Goal: Transaction & Acquisition: Purchase product/service

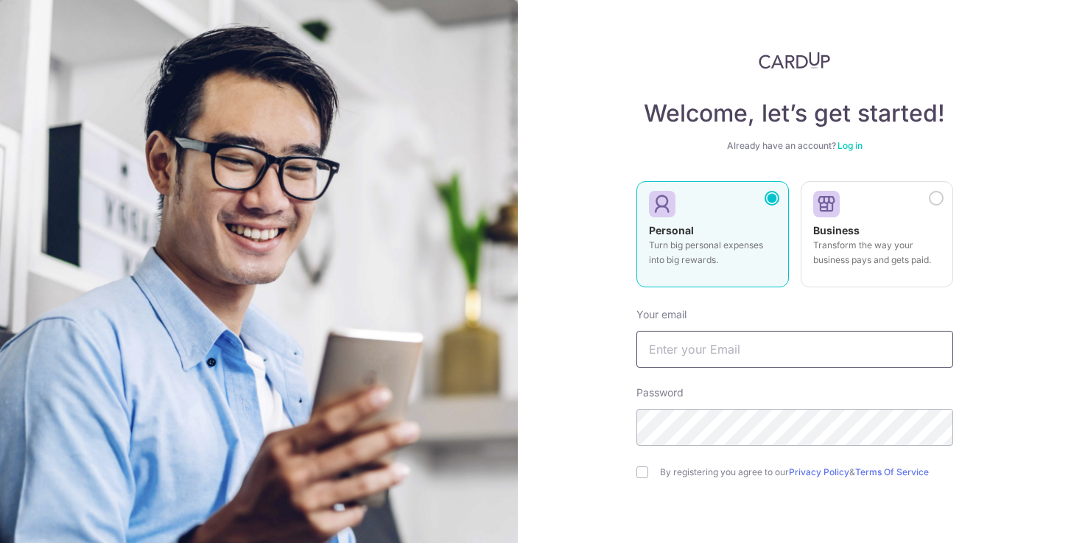
click at [763, 345] on input "text" at bounding box center [794, 349] width 317 height 37
type input "[EMAIL_ADDRESS][DOMAIN_NAME]"
click at [636, 471] on input "checkbox" at bounding box center [642, 472] width 12 height 12
checkbox input "true"
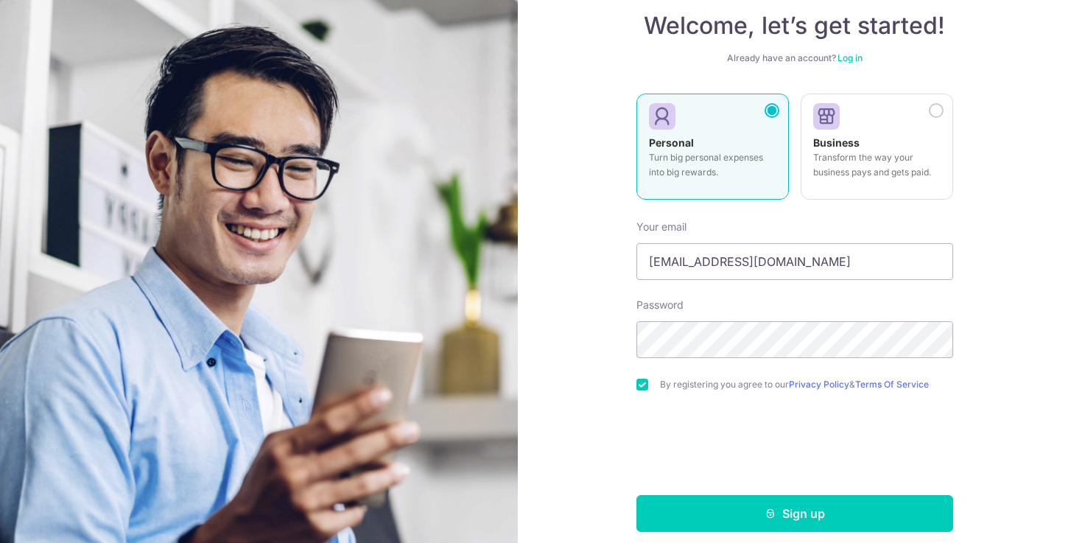
scroll to position [100, 0]
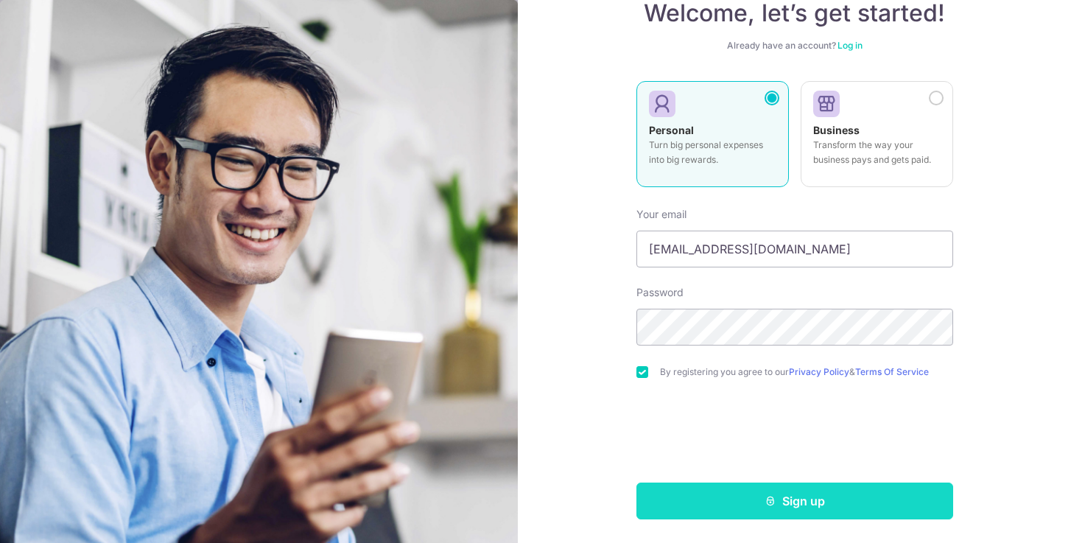
click at [683, 490] on button "Sign up" at bounding box center [794, 500] width 317 height 37
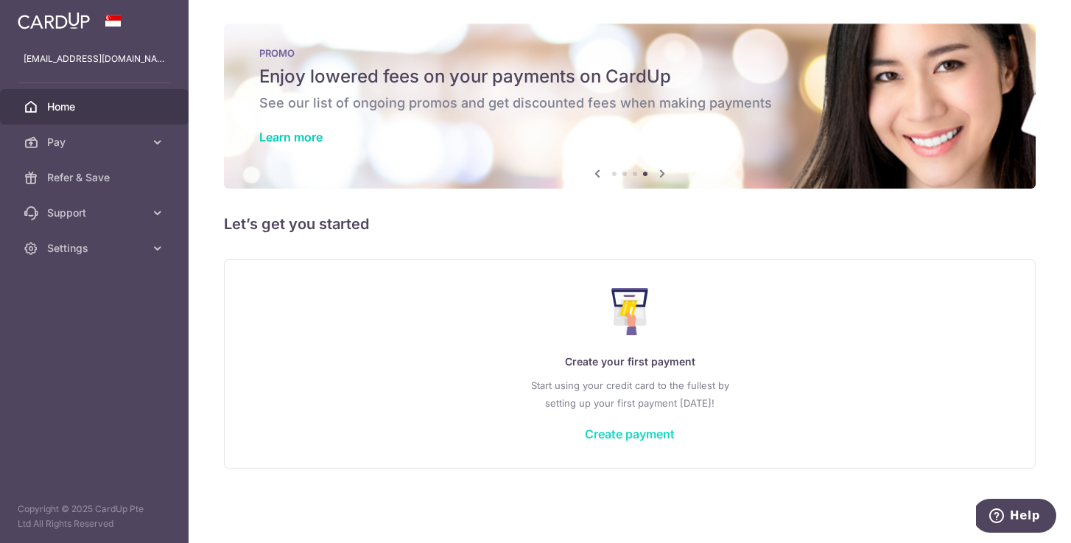
click at [609, 431] on link "Create payment" at bounding box center [630, 433] width 90 height 15
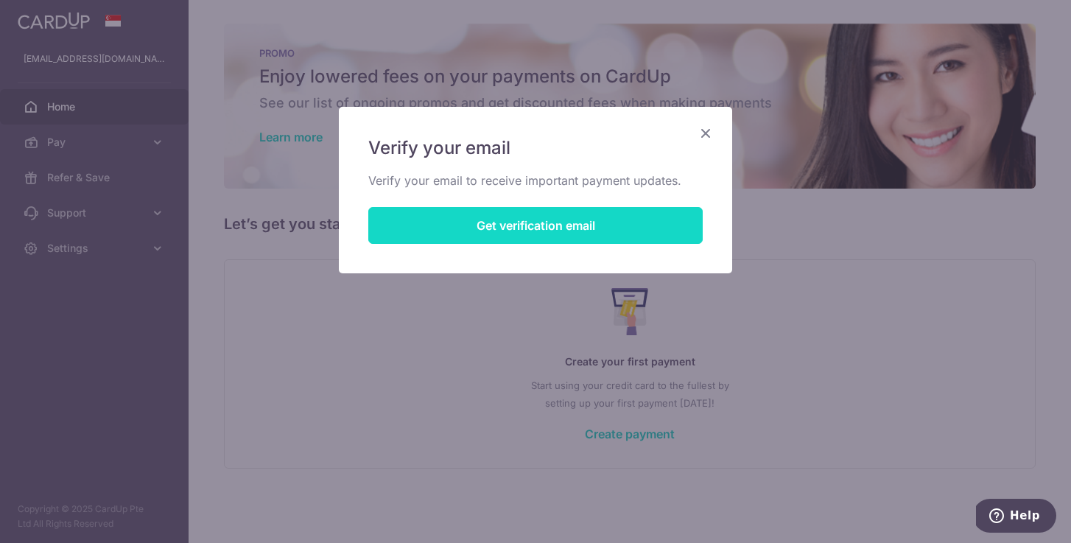
click at [532, 231] on button "Get verification email" at bounding box center [535, 225] width 334 height 37
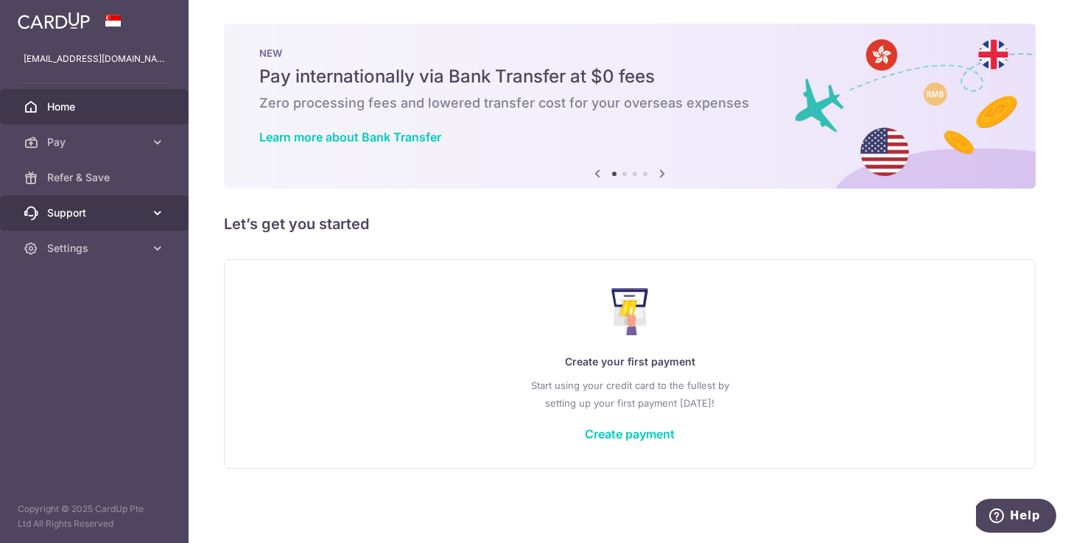
click at [105, 209] on span "Support" at bounding box center [95, 212] width 97 height 15
click at [106, 210] on span "Support" at bounding box center [95, 212] width 97 height 15
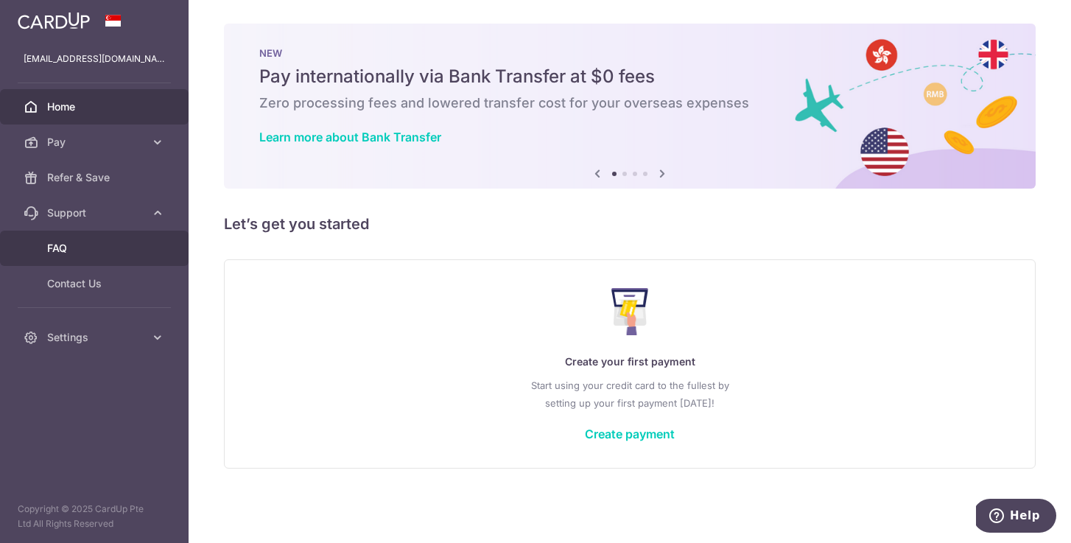
click at [100, 243] on span "FAQ" at bounding box center [95, 248] width 97 height 15
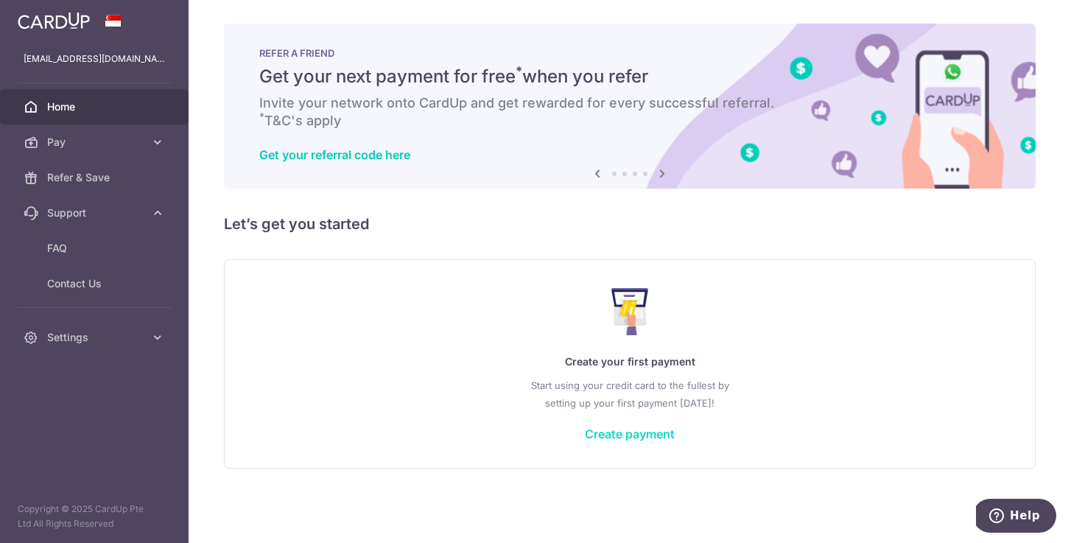
click at [635, 439] on link "Create payment" at bounding box center [630, 433] width 90 height 15
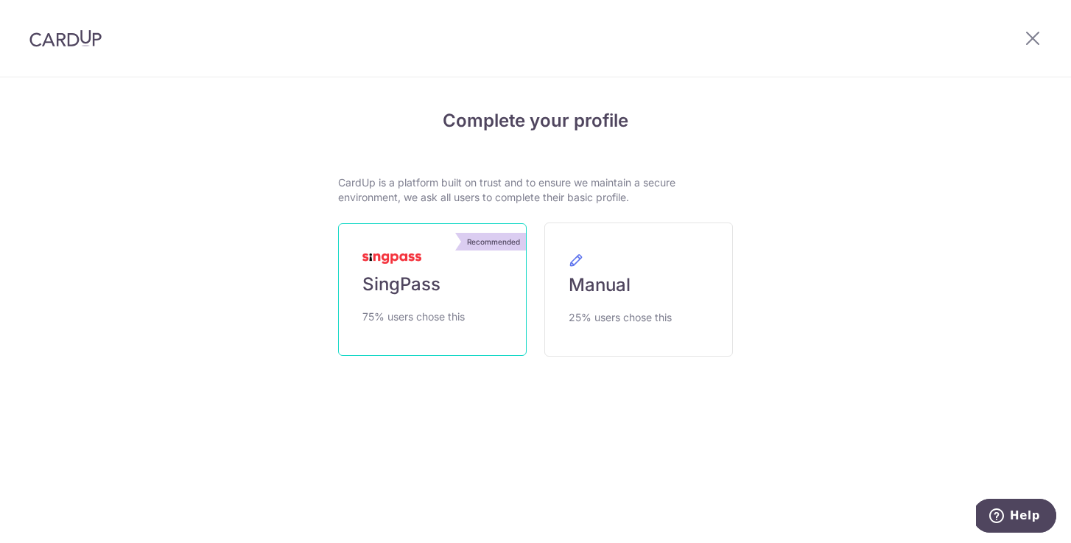
click at [493, 337] on link "Recommended SingPass 75% users chose this" at bounding box center [432, 289] width 189 height 133
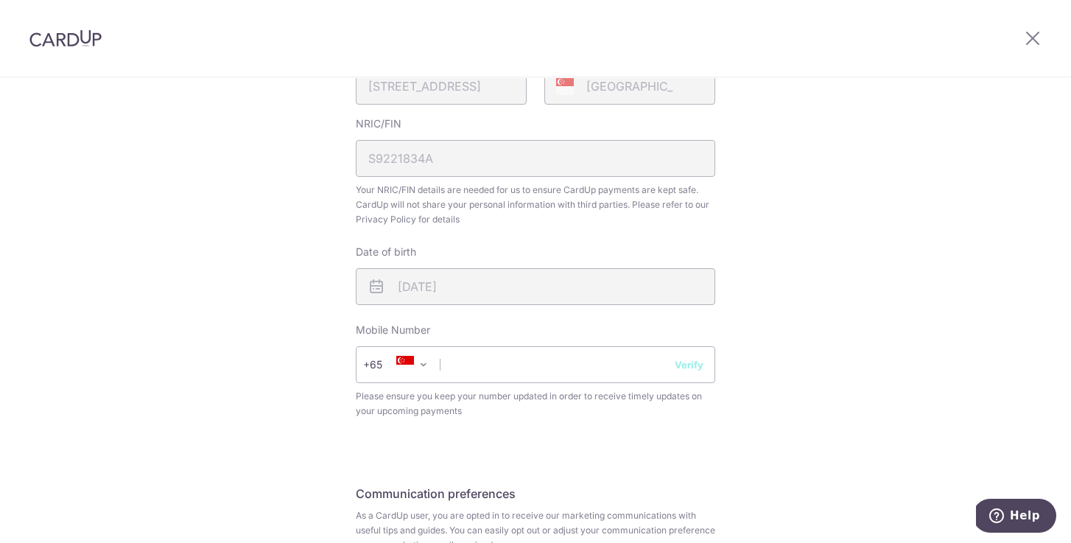
scroll to position [407, 0]
click at [626, 359] on input "text" at bounding box center [535, 360] width 359 height 37
type input "92214277"
click at [691, 362] on button "Verify" at bounding box center [688, 360] width 29 height 15
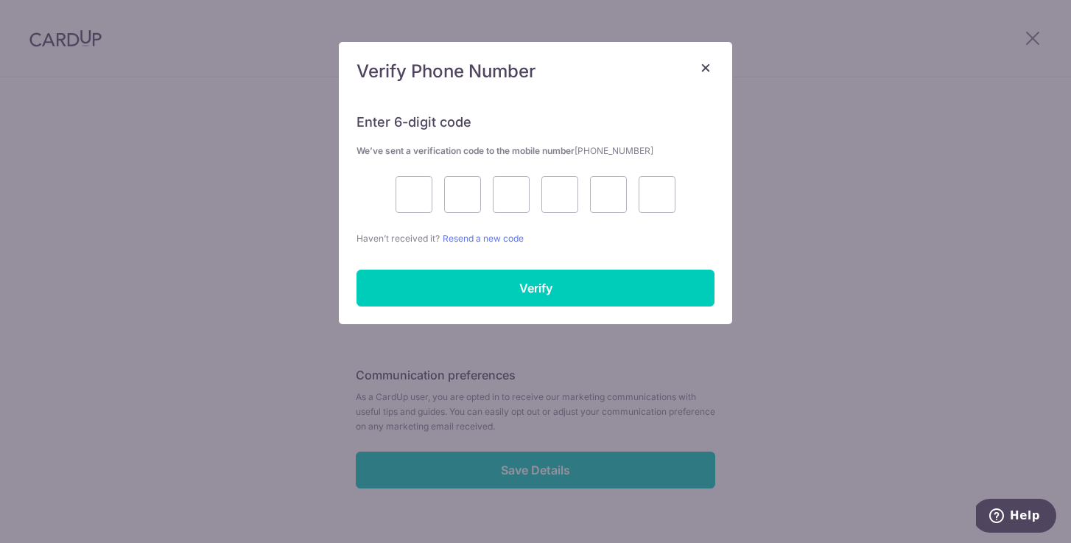
scroll to position [524, 0]
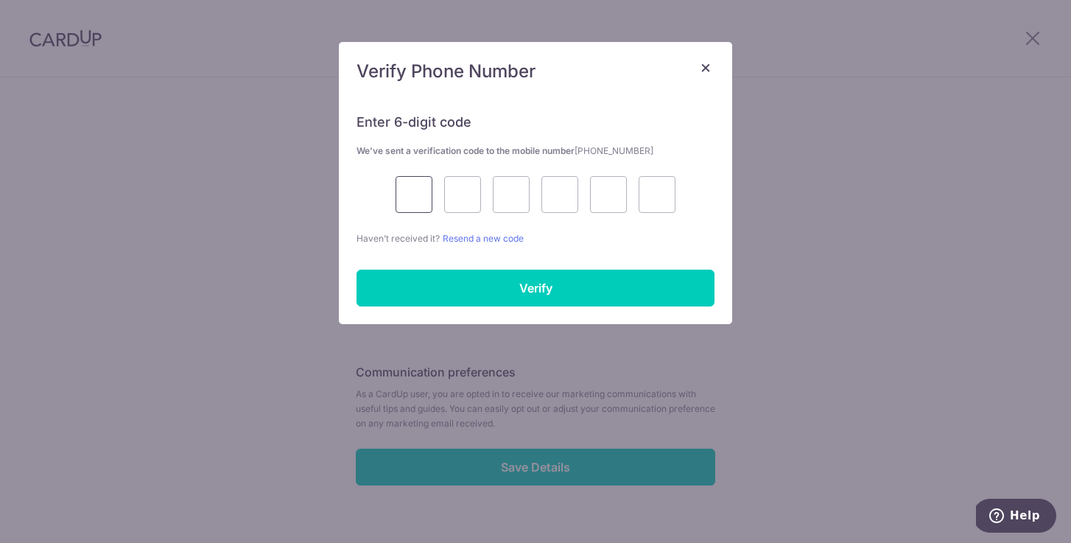
click at [417, 189] on input "text" at bounding box center [413, 194] width 37 height 37
type input "2"
type input "6"
type input "7"
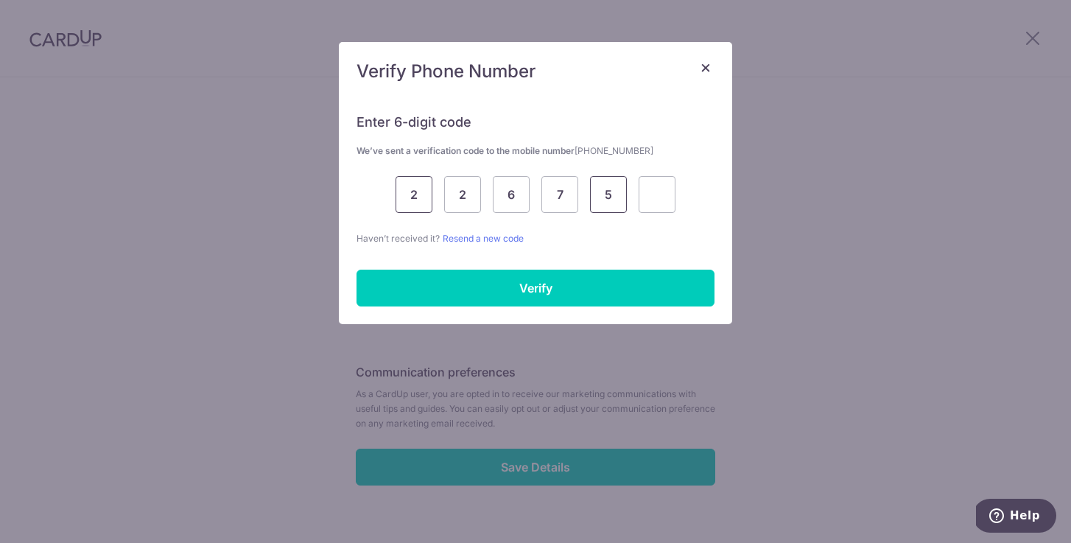
type input "5"
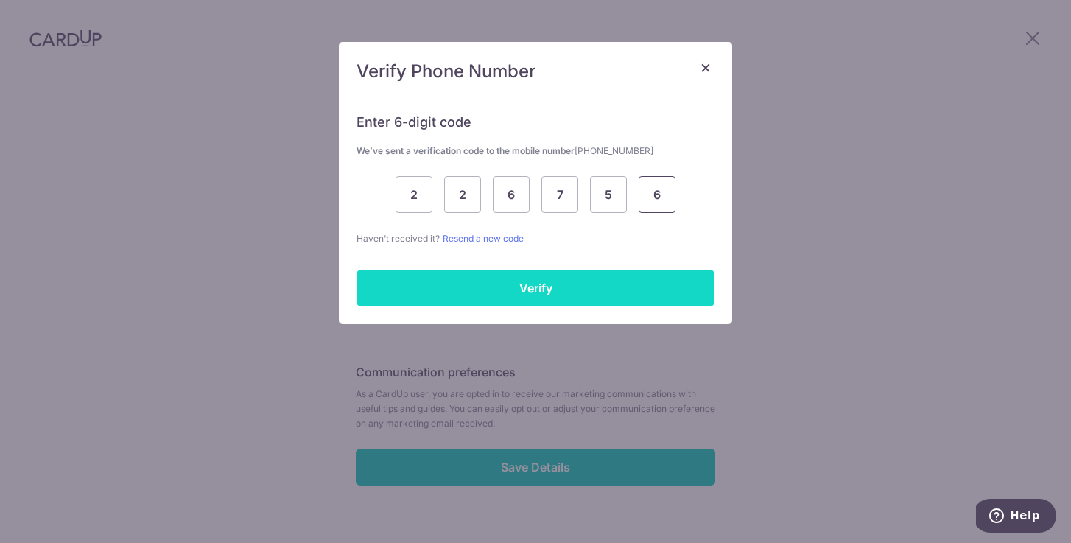
type input "6"
click at [432, 289] on input "Verify" at bounding box center [535, 287] width 358 height 37
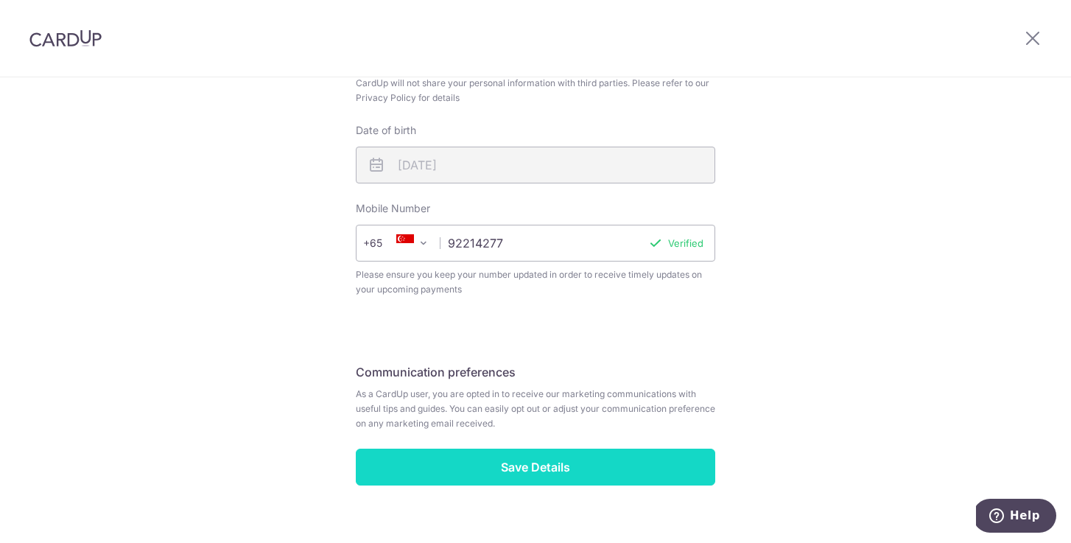
click at [622, 464] on input "Save Details" at bounding box center [535, 466] width 359 height 37
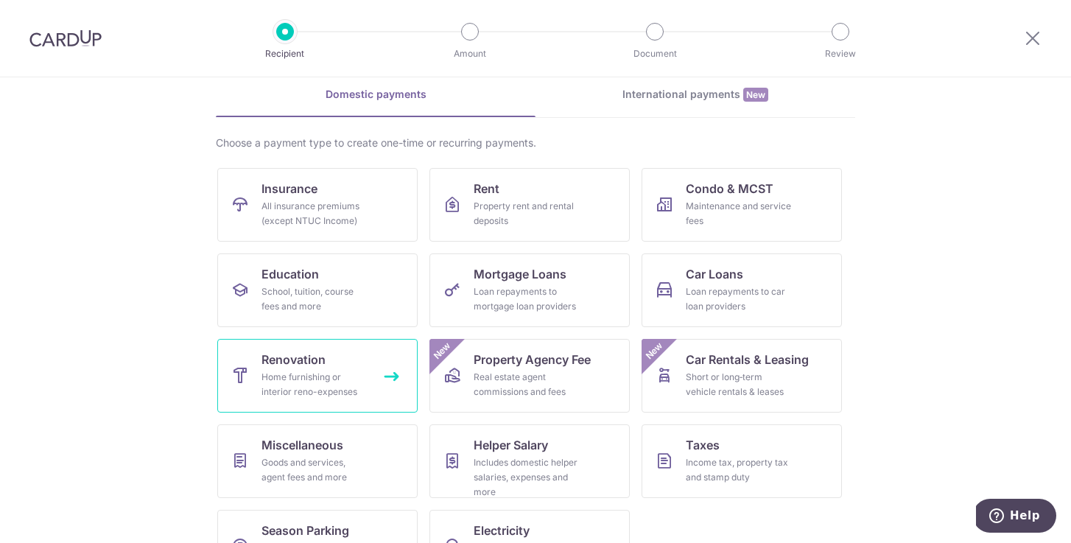
scroll to position [66, 0]
click at [342, 384] on div "Home furnishing or interior reno-expenses" at bounding box center [314, 382] width 106 height 29
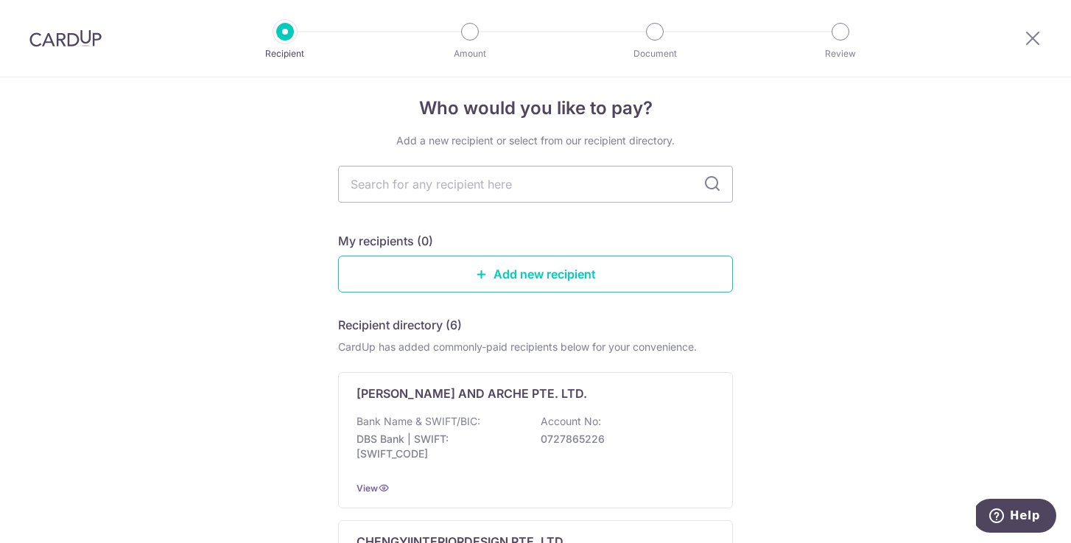
scroll to position [13, 0]
click at [660, 183] on input "text" at bounding box center [535, 182] width 395 height 37
type input "saege"
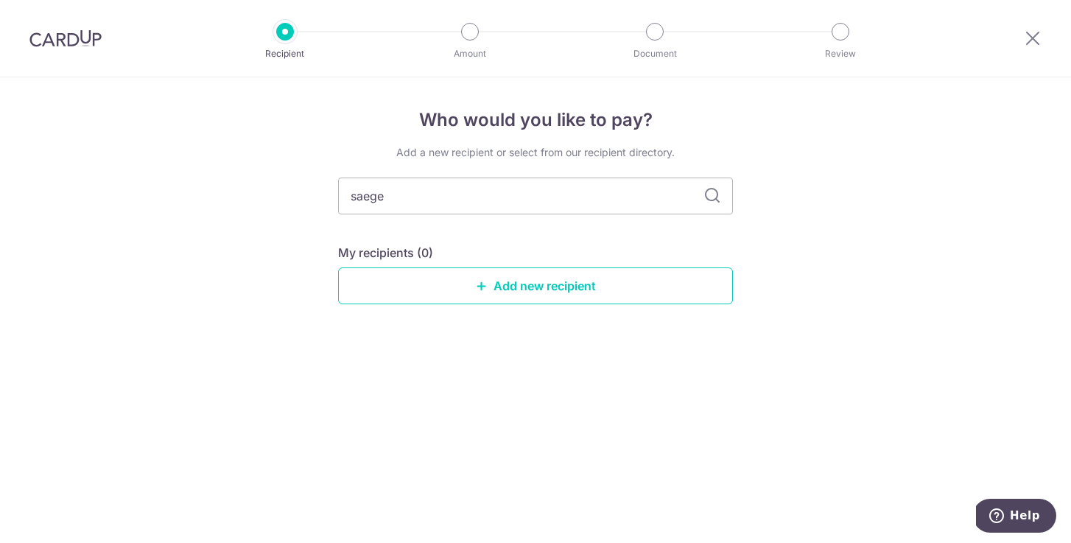
click at [710, 196] on icon at bounding box center [712, 196] width 18 height 18
click at [655, 292] on link "Add new recipient" at bounding box center [535, 285] width 395 height 37
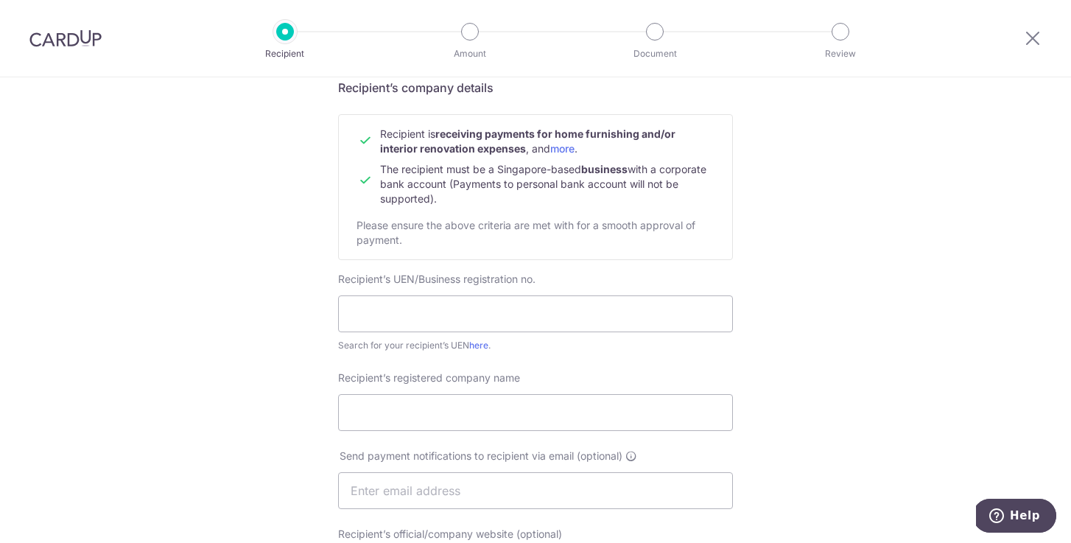
scroll to position [158, 0]
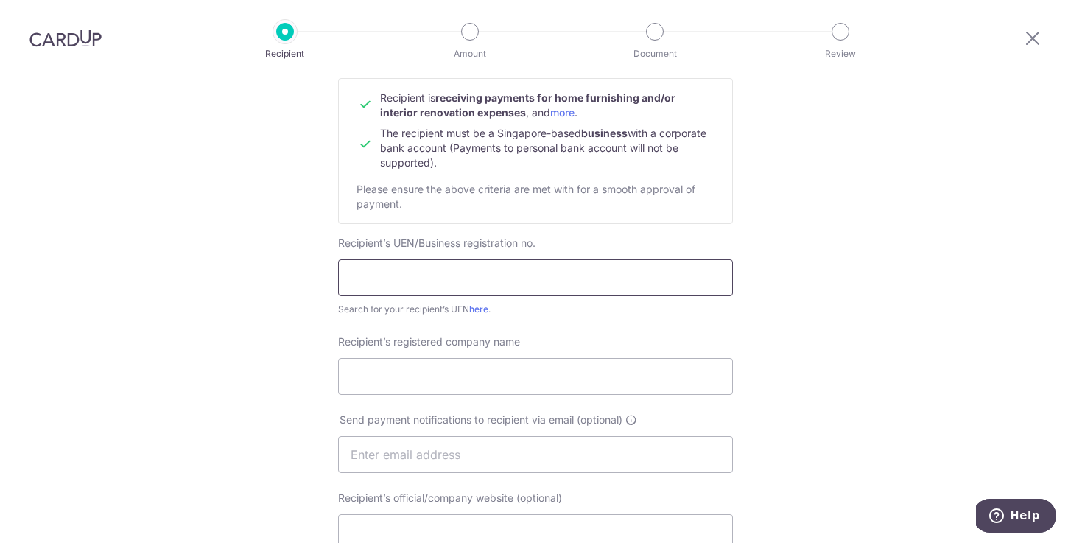
click at [627, 270] on input "text" at bounding box center [535, 277] width 395 height 37
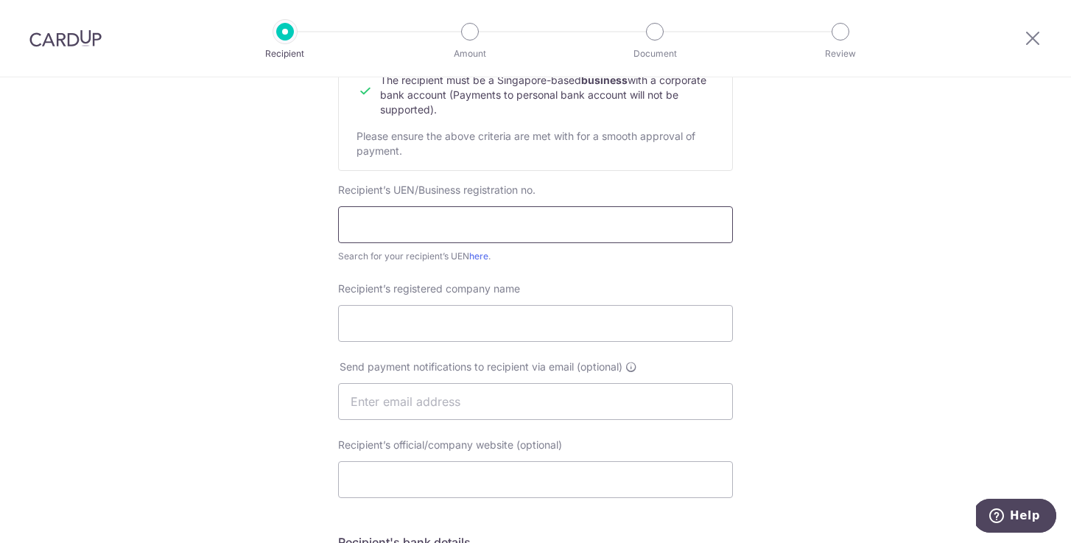
scroll to position [219, 0]
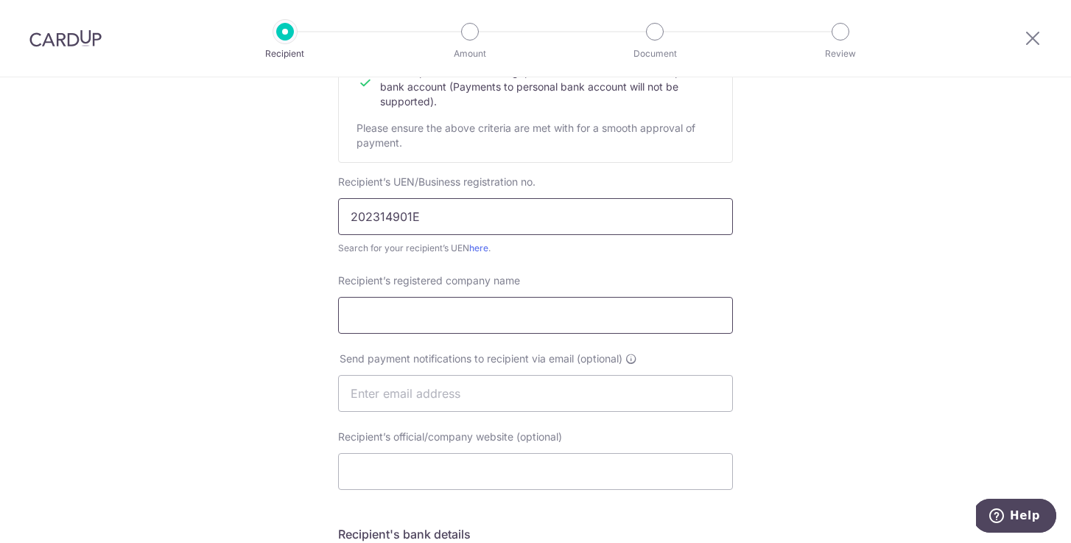
type input "202314901E"
click at [560, 315] on input "Recipient’s registered company name" at bounding box center [535, 315] width 395 height 37
click at [383, 316] on input "SAEGEPTE LTD" at bounding box center [535, 315] width 395 height 37
type input "SAEGE PTE LTD"
click at [828, 323] on div "Who would you like to pay? Your recipient does not need a CardUp account to rec…" at bounding box center [535, 411] width 1071 height 1107
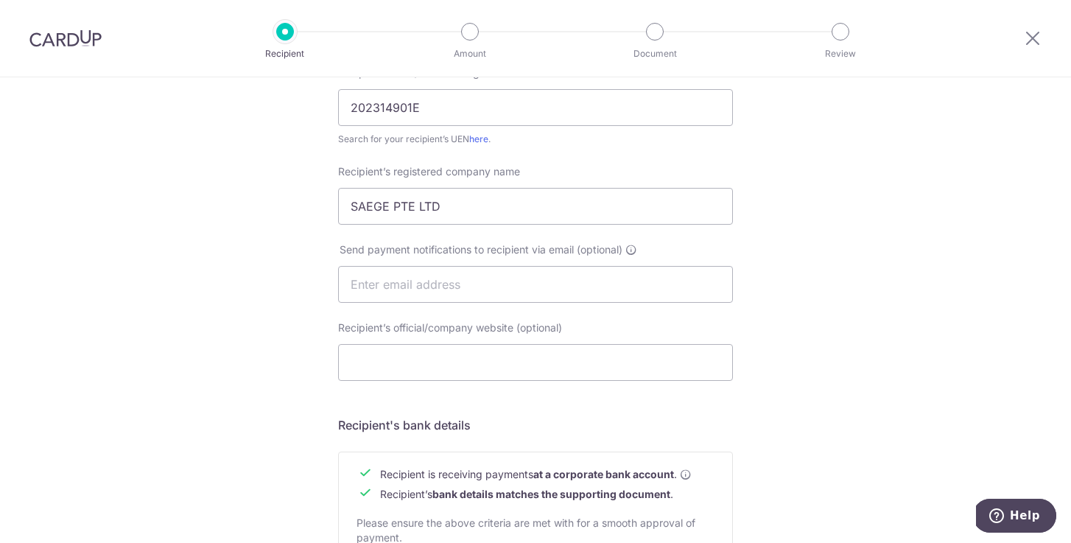
scroll to position [357, 0]
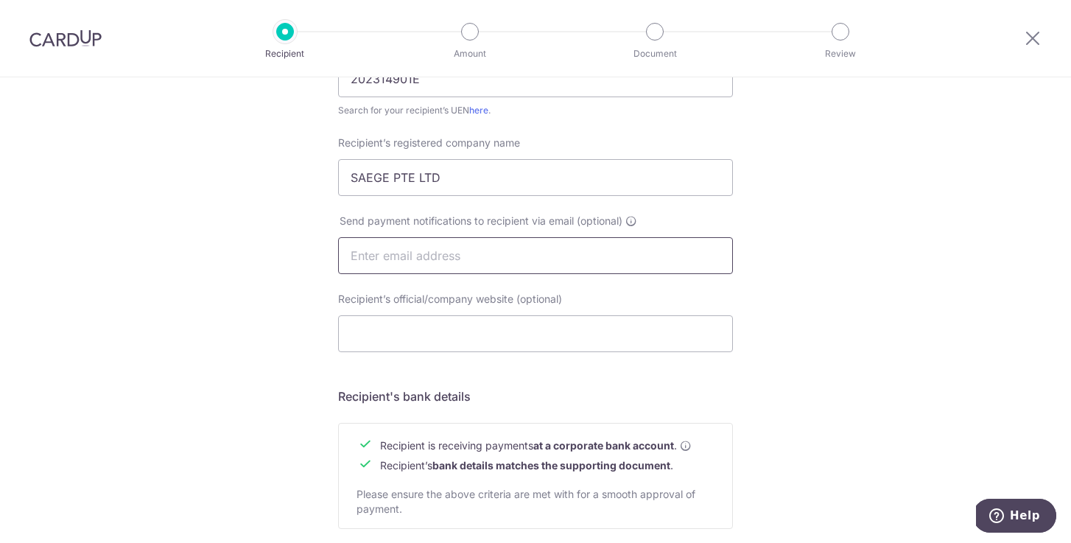
click at [625, 257] on input "text" at bounding box center [535, 255] width 395 height 37
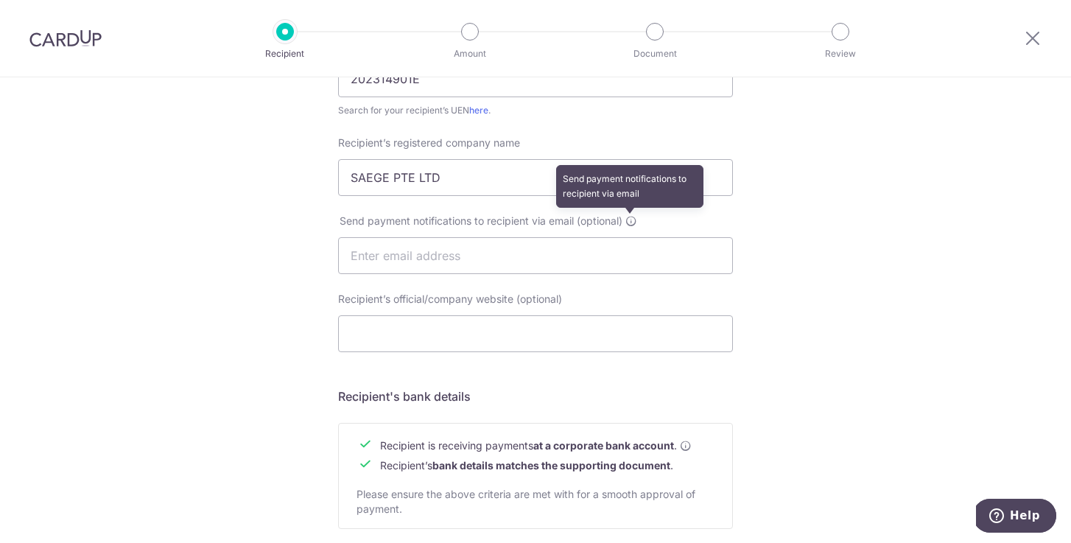
click at [630, 221] on icon at bounding box center [631, 221] width 12 height 12
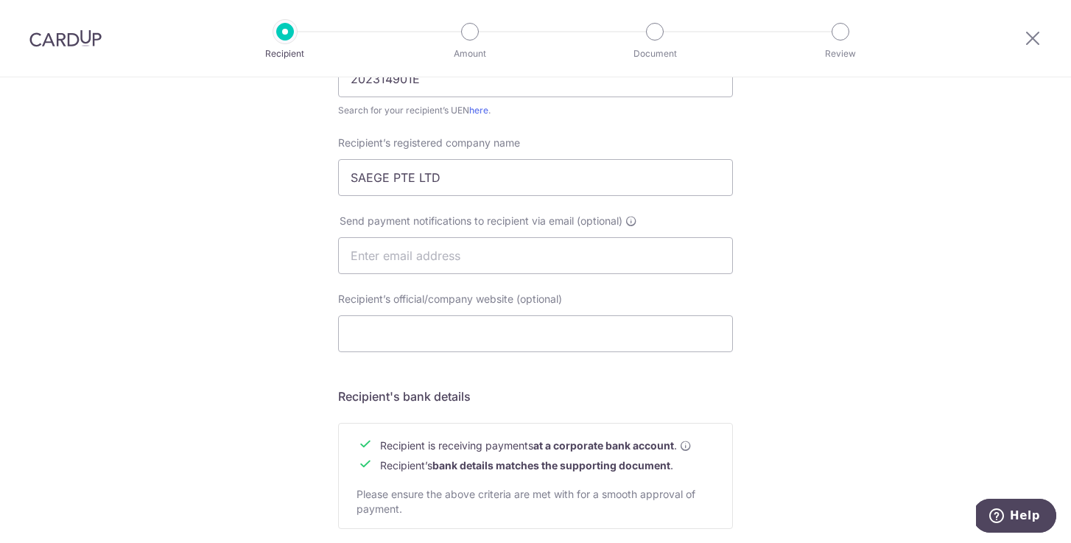
click at [836, 237] on div "Who would you like to pay? Your recipient does not need a CardUp account to rec…" at bounding box center [535, 273] width 1071 height 1107
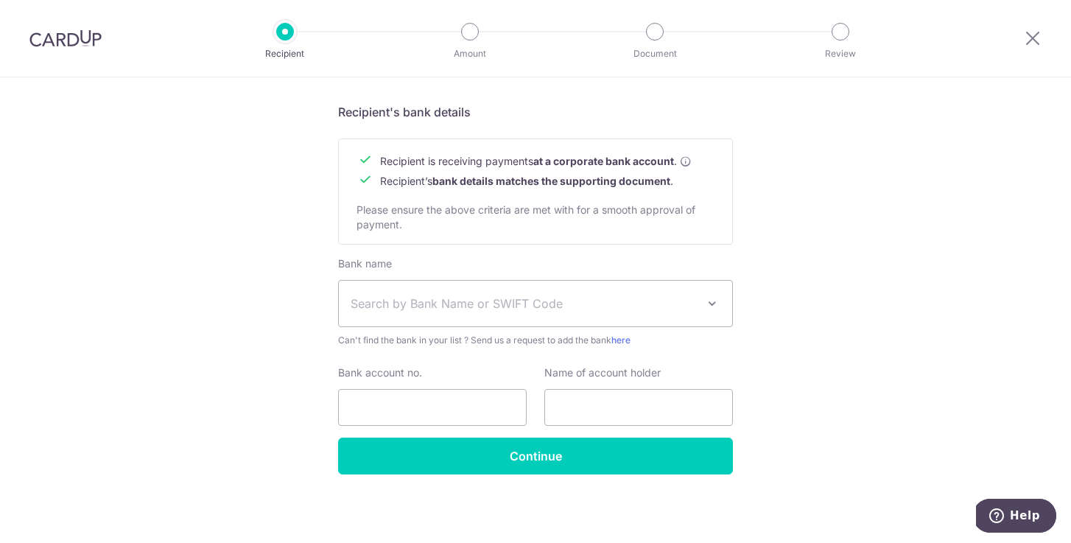
scroll to position [643, 0]
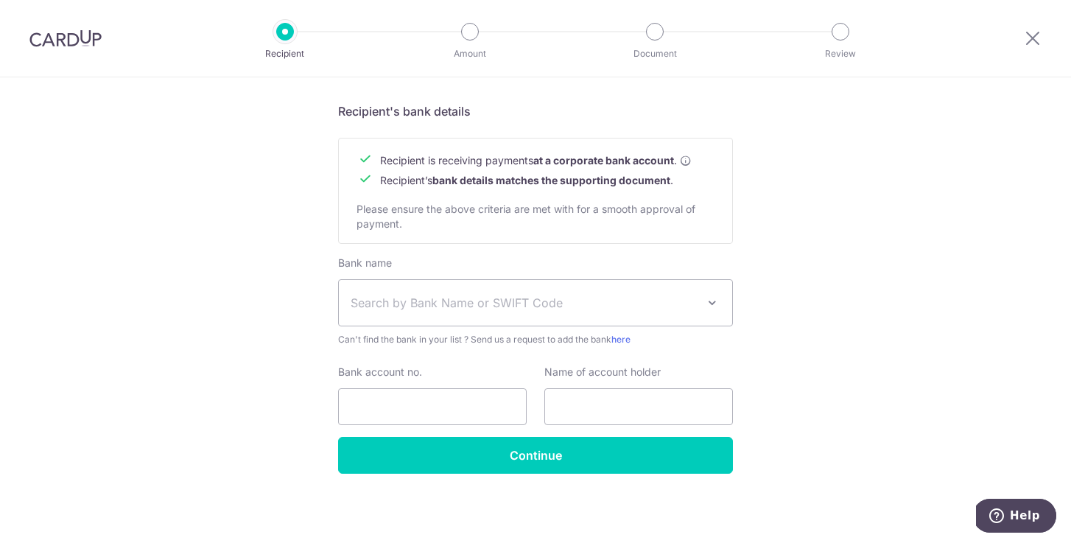
click at [518, 303] on span "Search by Bank Name or SWIFT Code" at bounding box center [523, 303] width 346 height 18
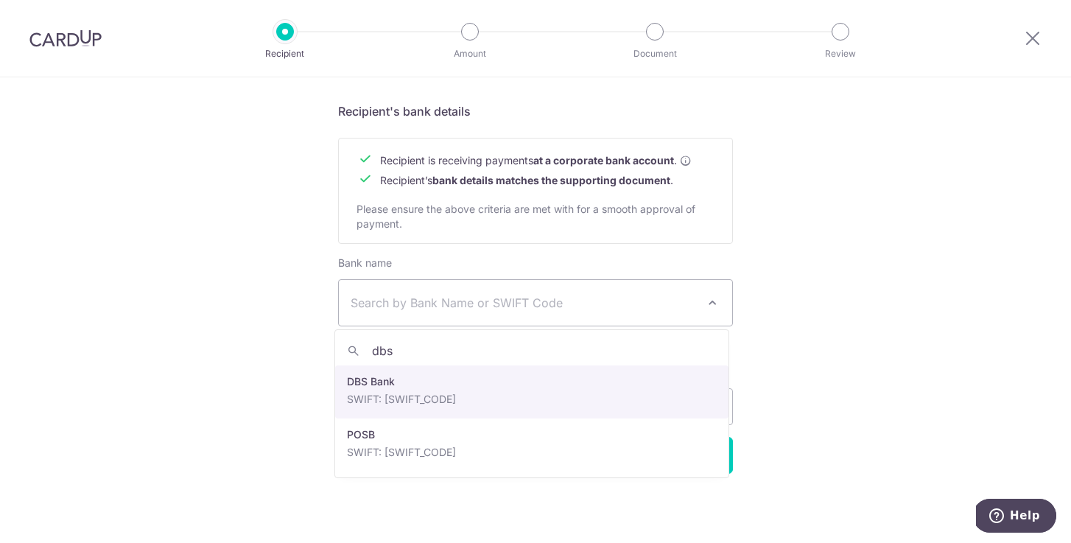
type input "dbs"
select select "6"
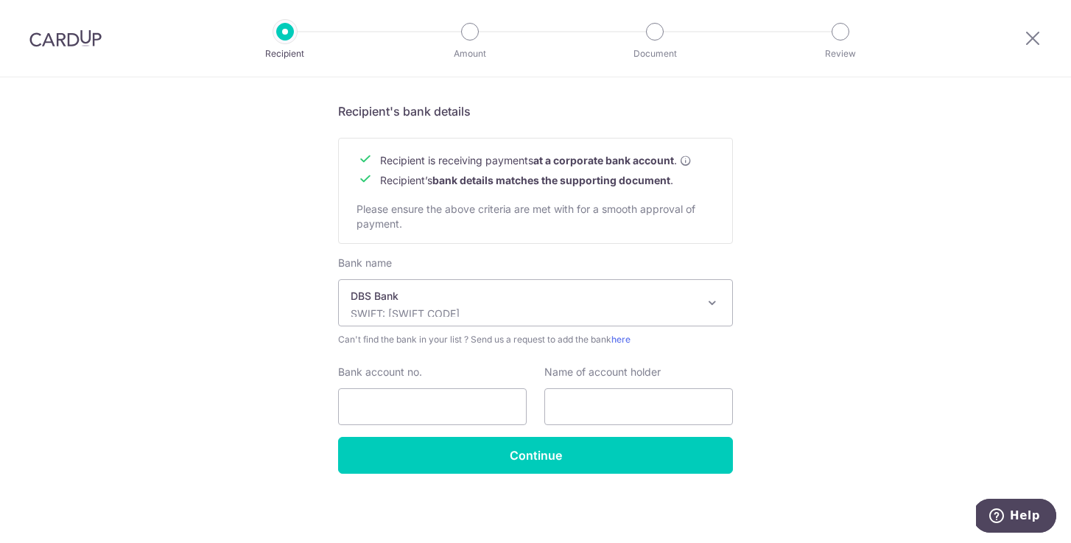
click at [434, 401] on input "Bank account no." at bounding box center [432, 406] width 189 height 37
type input "0721106388"
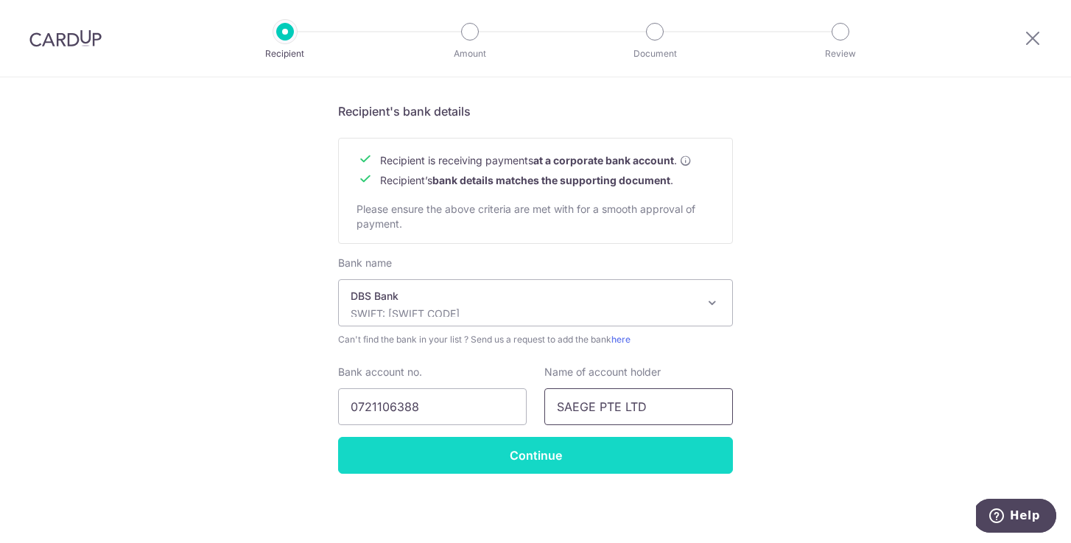
type input "SAEGE PTE LTD"
click at [586, 459] on input "Continue" at bounding box center [535, 455] width 395 height 37
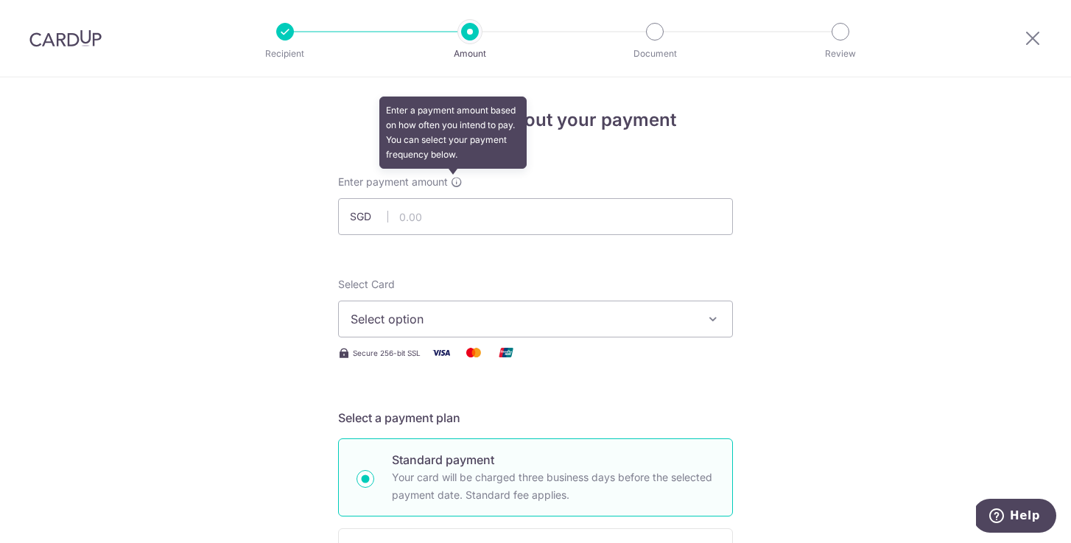
click at [451, 182] on icon at bounding box center [457, 182] width 12 height 12
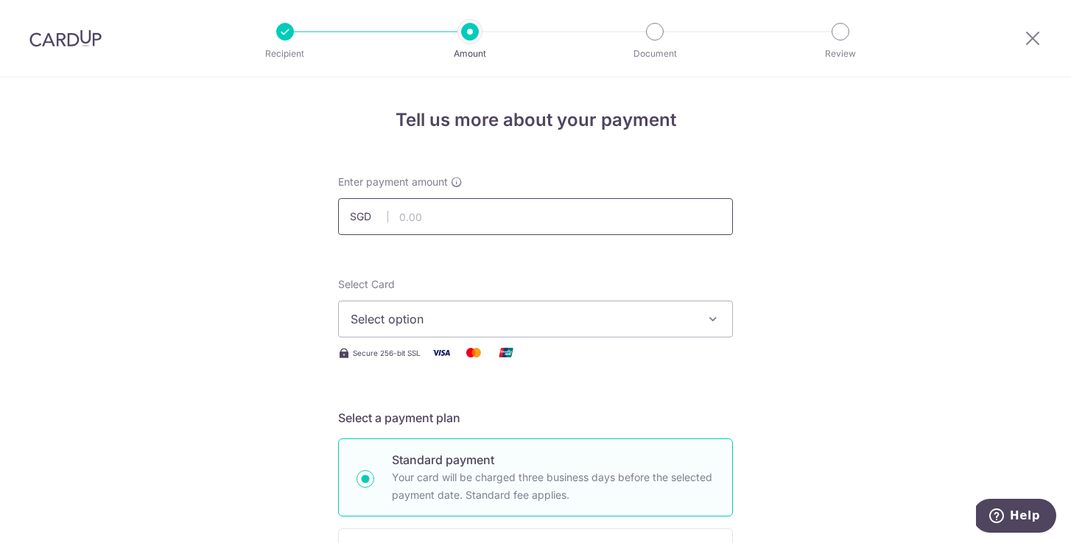
click at [451, 210] on input "text" at bounding box center [535, 216] width 395 height 37
type input "7,700.00"
click at [509, 317] on span "Select option" at bounding box center [521, 319] width 343 height 18
click at [579, 356] on span "Add credit card" at bounding box center [548, 360] width 343 height 15
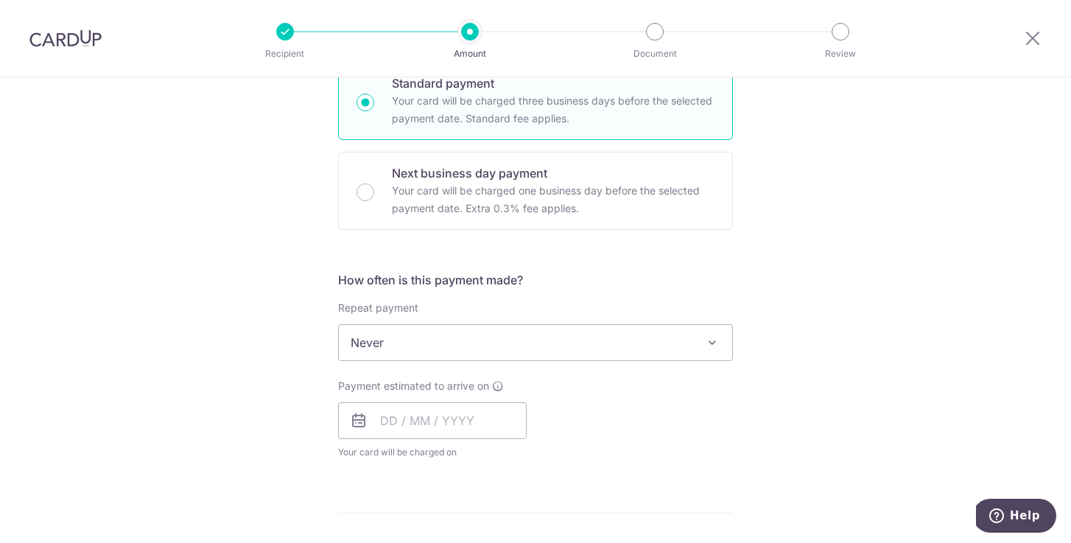
scroll to position [767, 0]
click at [382, 426] on input "text" at bounding box center [432, 419] width 189 height 37
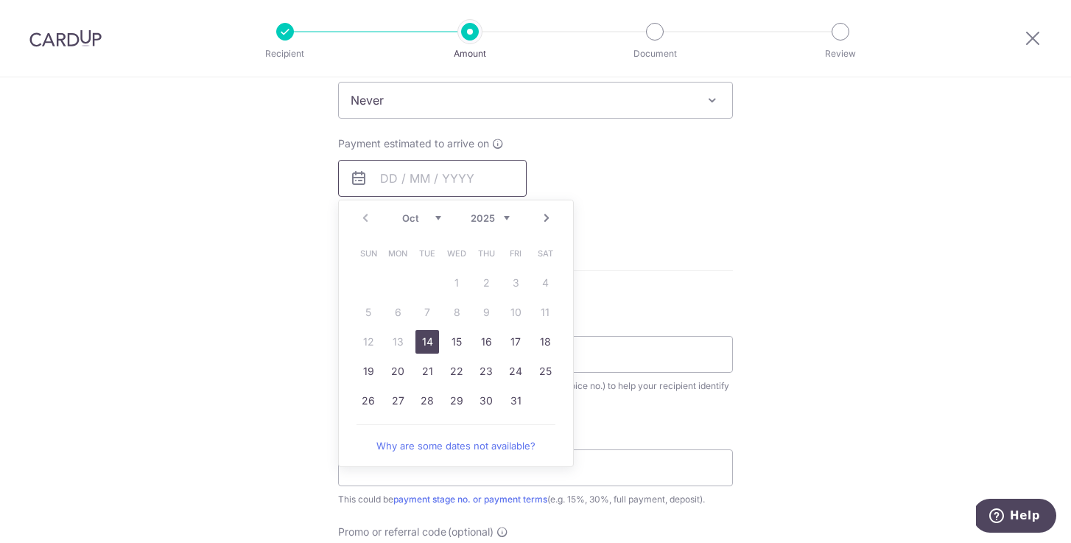
scroll to position [1010, 0]
click at [422, 337] on link "14" at bounding box center [427, 340] width 24 height 24
type input "[DATE]"
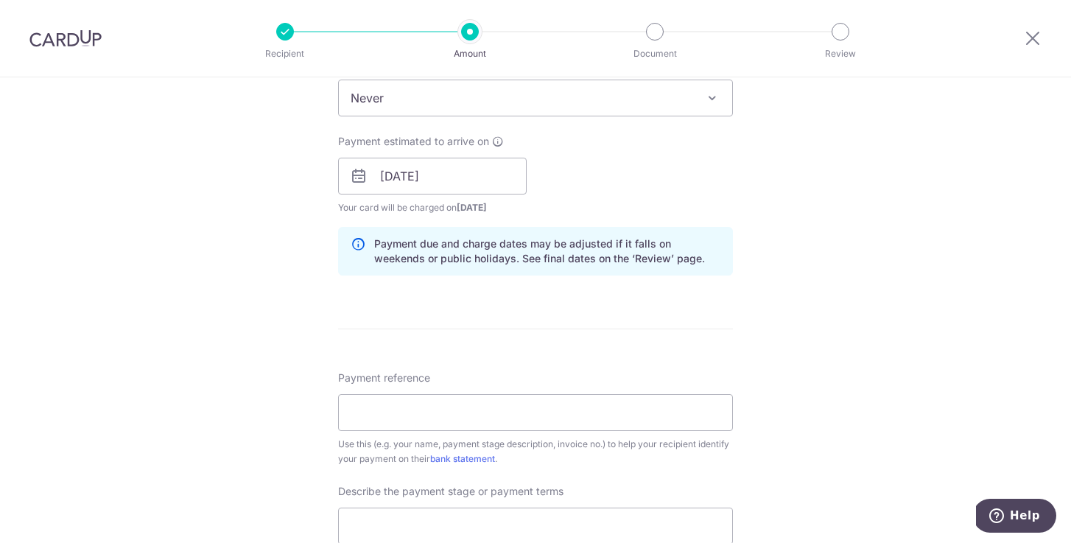
click at [822, 251] on div "Tell us more about your payment Enter payment amount SGD 7,700.00 7700.00 Recip…" at bounding box center [535, 7] width 1071 height 1881
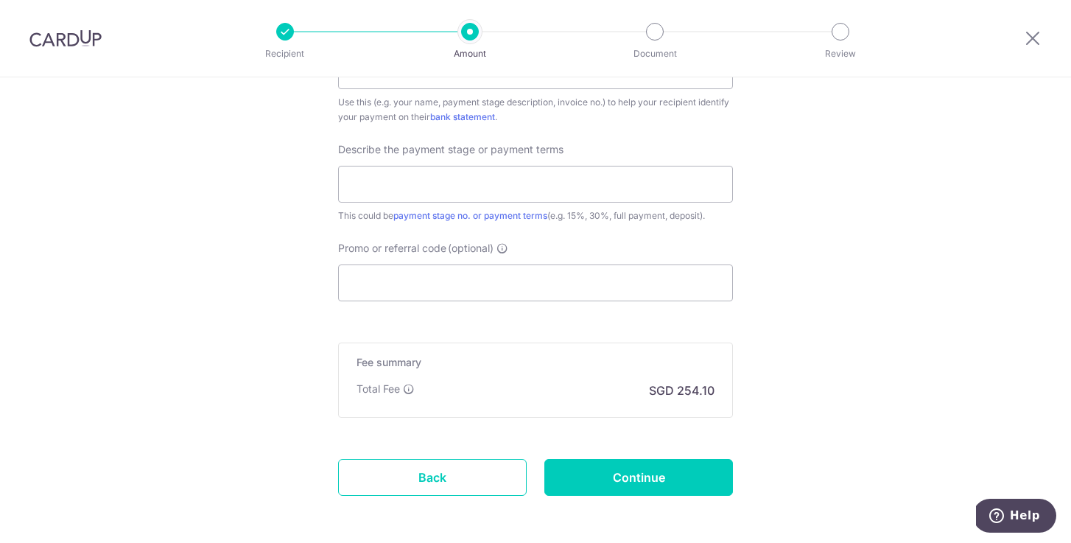
scroll to position [1406, 0]
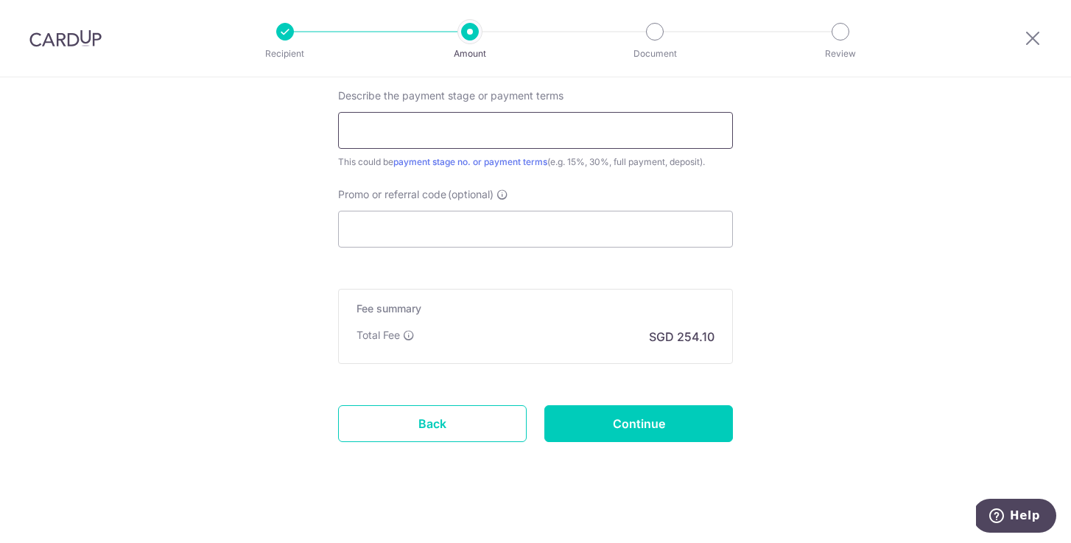
click at [471, 124] on input "text" at bounding box center [535, 130] width 395 height 37
type input "VO1"
click at [467, 219] on input "Promo or referral code (optional)" at bounding box center [535, 229] width 395 height 37
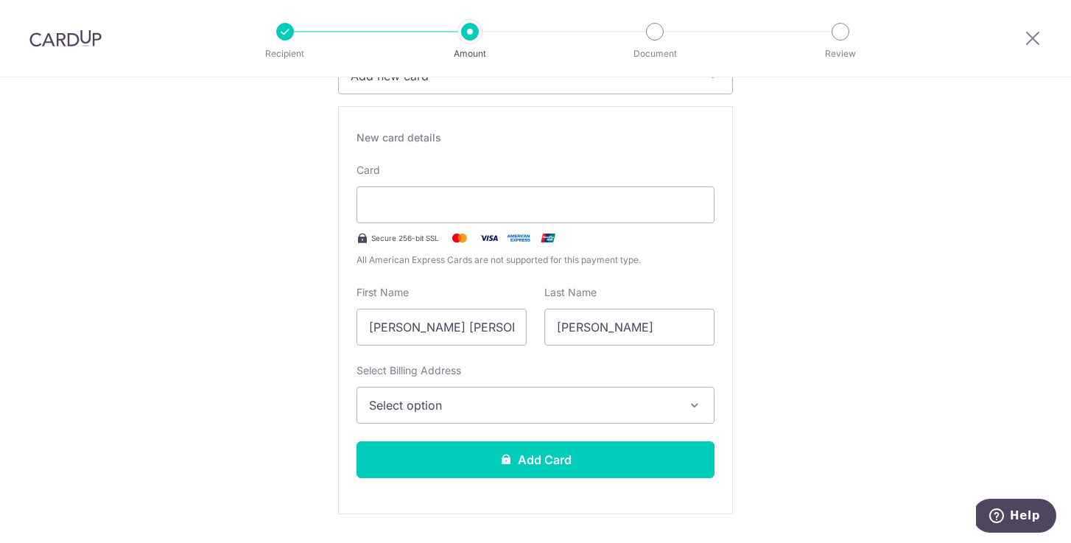
scroll to position [258, 0]
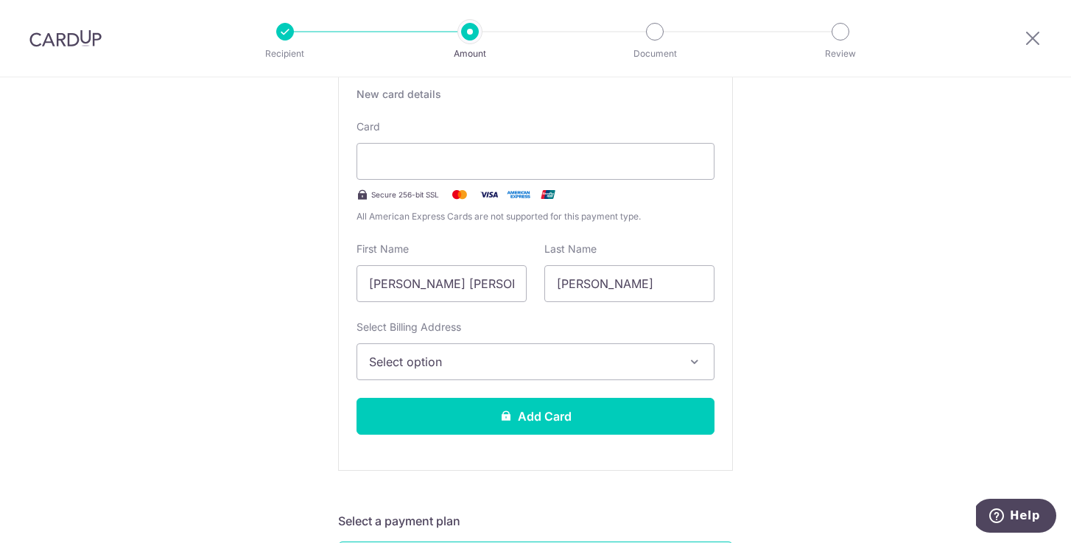
scroll to position [289, 0]
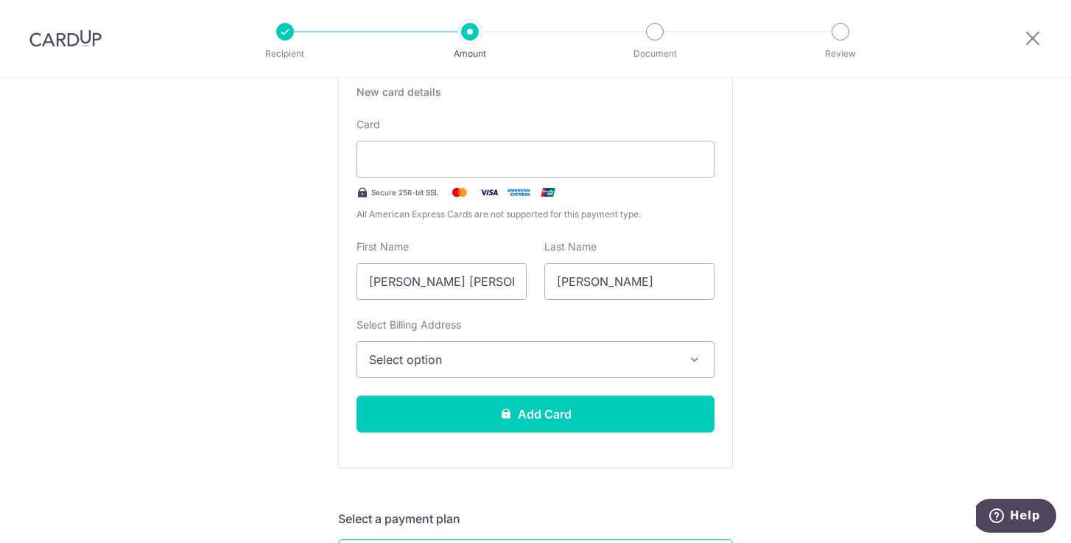
click at [581, 355] on span "Select option" at bounding box center [522, 359] width 306 height 18
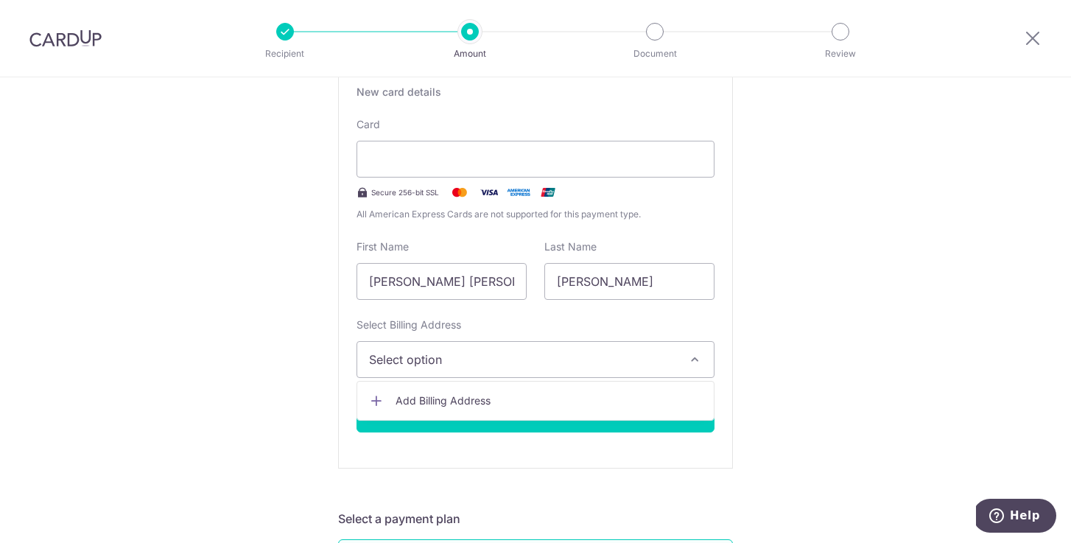
click at [574, 392] on link "Add Billing Address" at bounding box center [535, 400] width 356 height 27
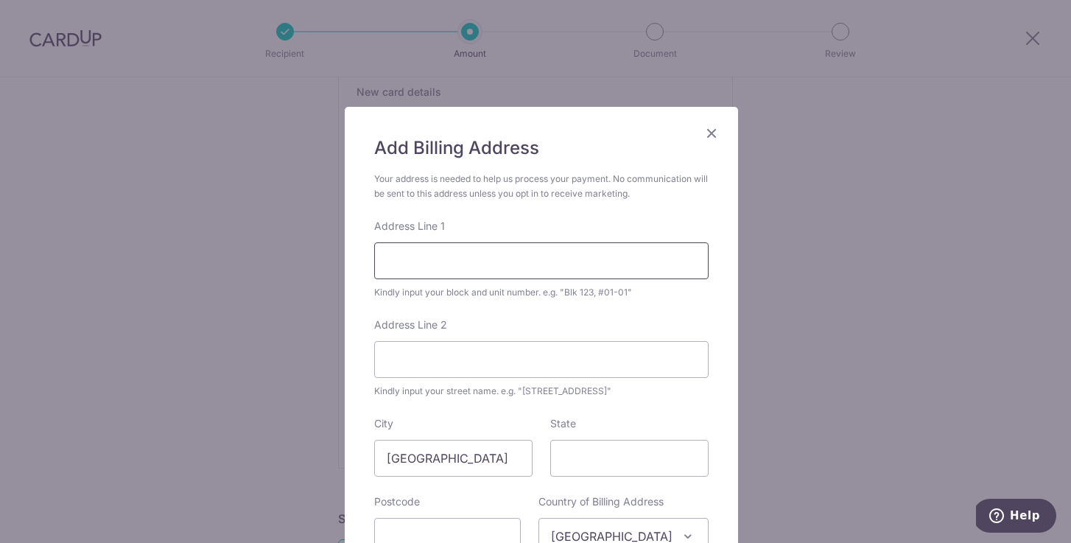
click at [524, 247] on input "Address Line 1" at bounding box center [541, 260] width 334 height 37
type input "1"
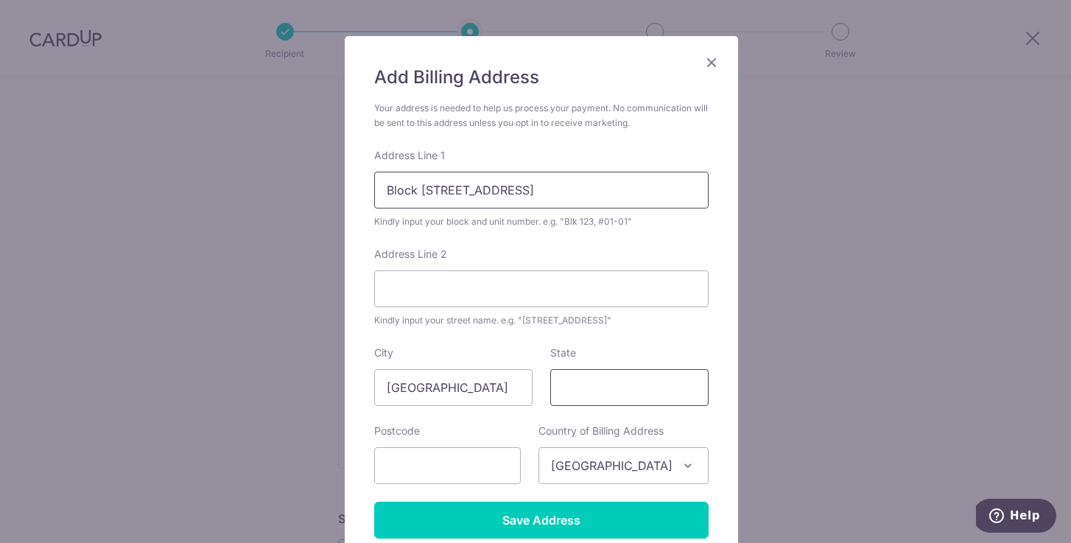
scroll to position [74, 0]
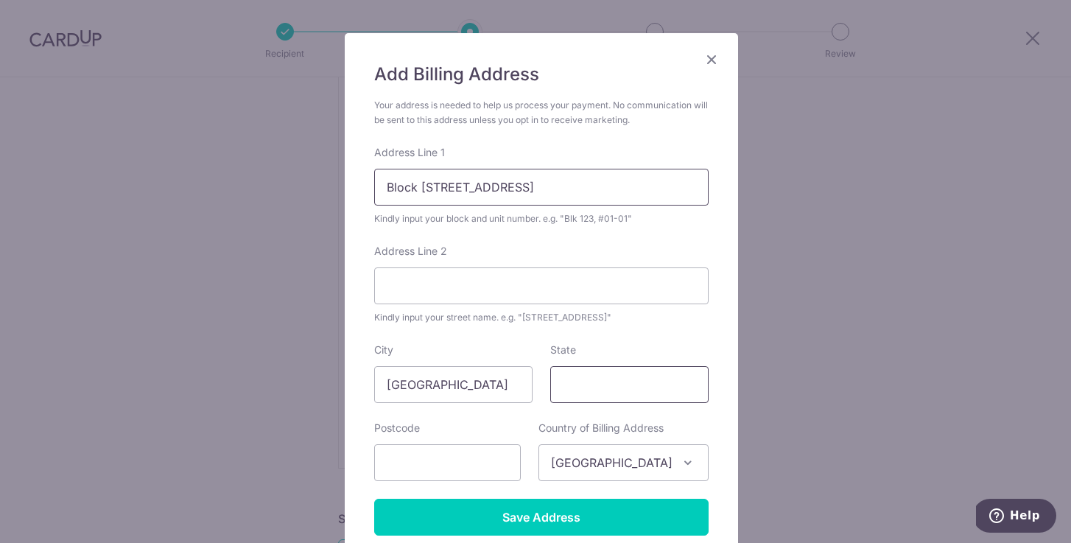
type input "Block 156A Bishan Street 11, #31-102"
click at [613, 387] on input "State" at bounding box center [629, 384] width 158 height 37
type input "Singapore"
click at [498, 464] on input "text" at bounding box center [447, 462] width 147 height 37
type input "571156"
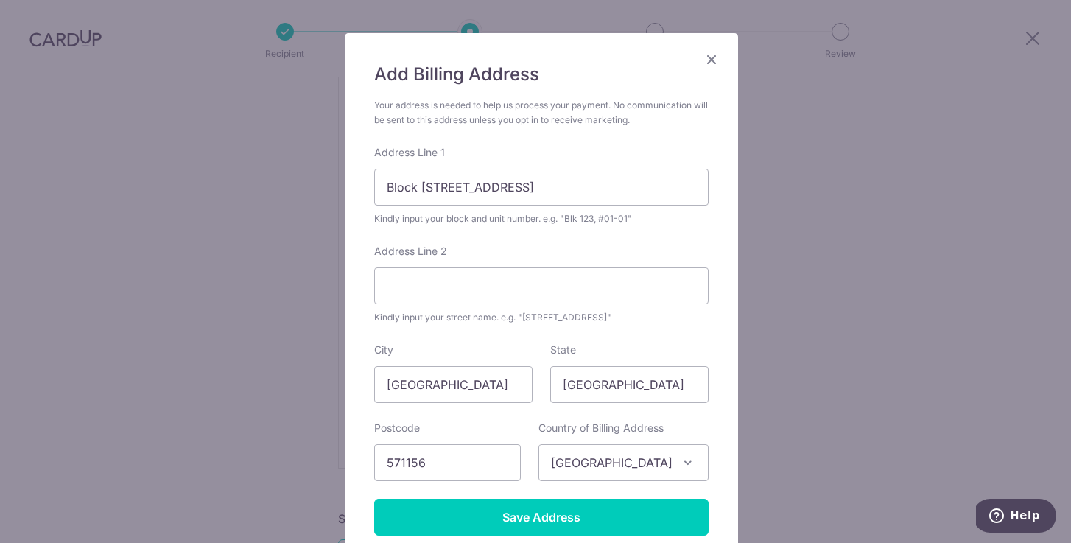
click at [235, 319] on div "Add Billing Address Your address is needed to help us process your payment. No …" at bounding box center [535, 271] width 1071 height 543
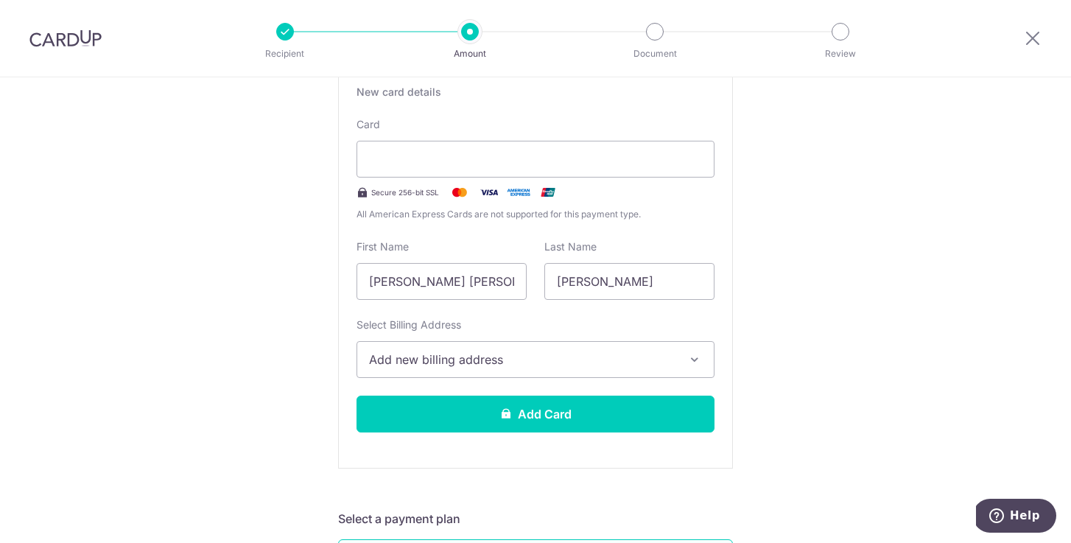
click at [571, 357] on span "Add new billing address" at bounding box center [522, 359] width 306 height 18
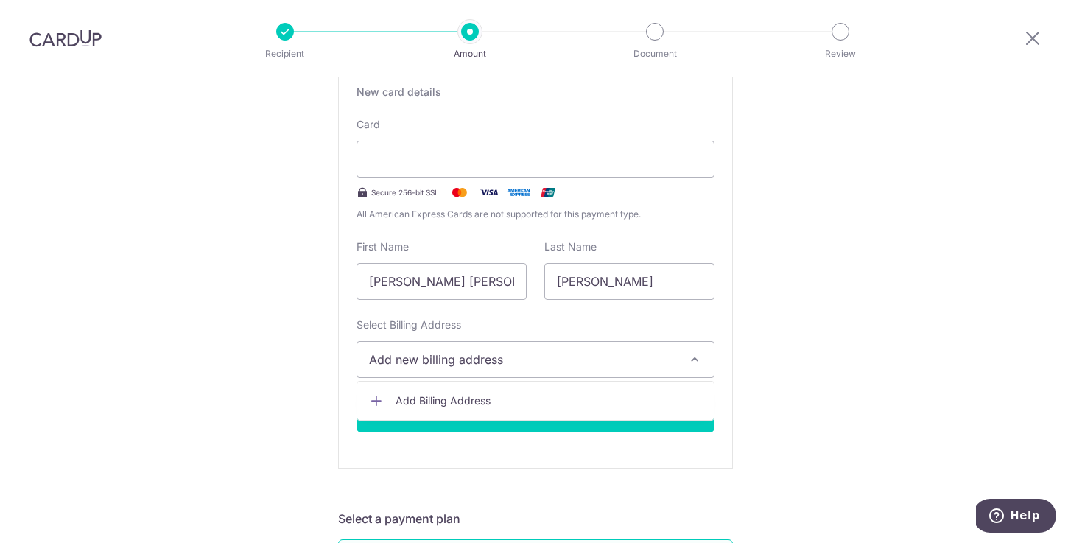
click at [552, 397] on span "Add Billing Address" at bounding box center [548, 400] width 306 height 15
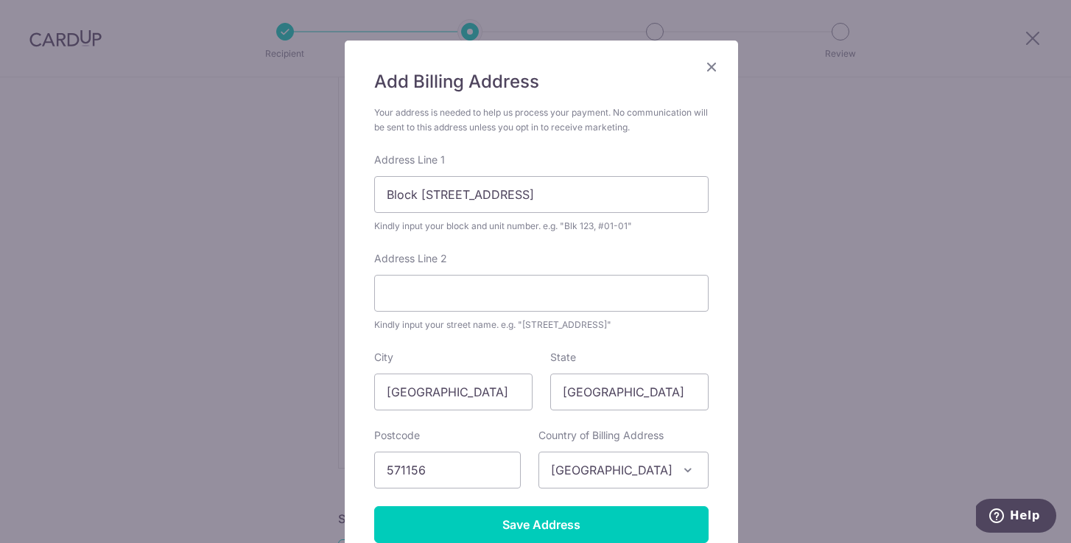
scroll to position [136, 0]
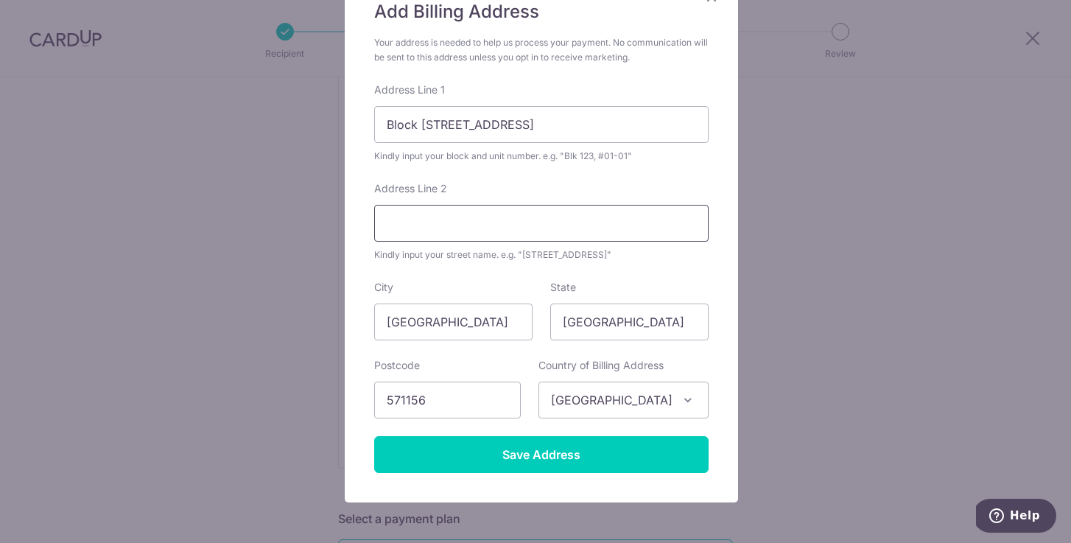
click at [571, 224] on input "Address Line 2" at bounding box center [541, 223] width 334 height 37
drag, startPoint x: 448, startPoint y: 124, endPoint x: 532, endPoint y: 125, distance: 83.2
click at [532, 125] on input "Block 156A Bishan Street 11, #31-102" at bounding box center [541, 124] width 334 height 37
type input "Block 156A, #31-102"
click at [483, 232] on input "Address Line 2" at bounding box center [541, 223] width 334 height 37
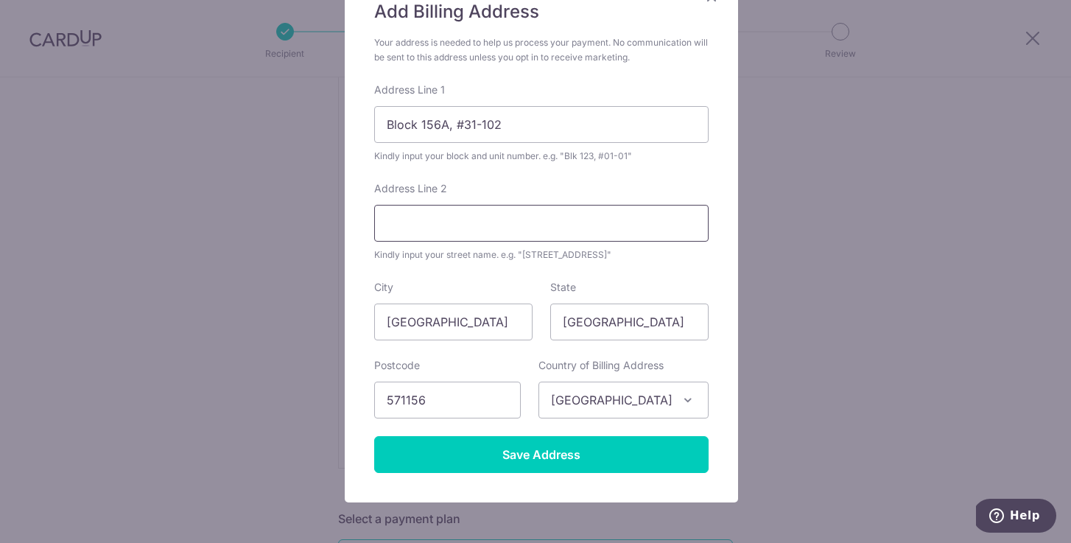
paste input "Bishan Street 11"
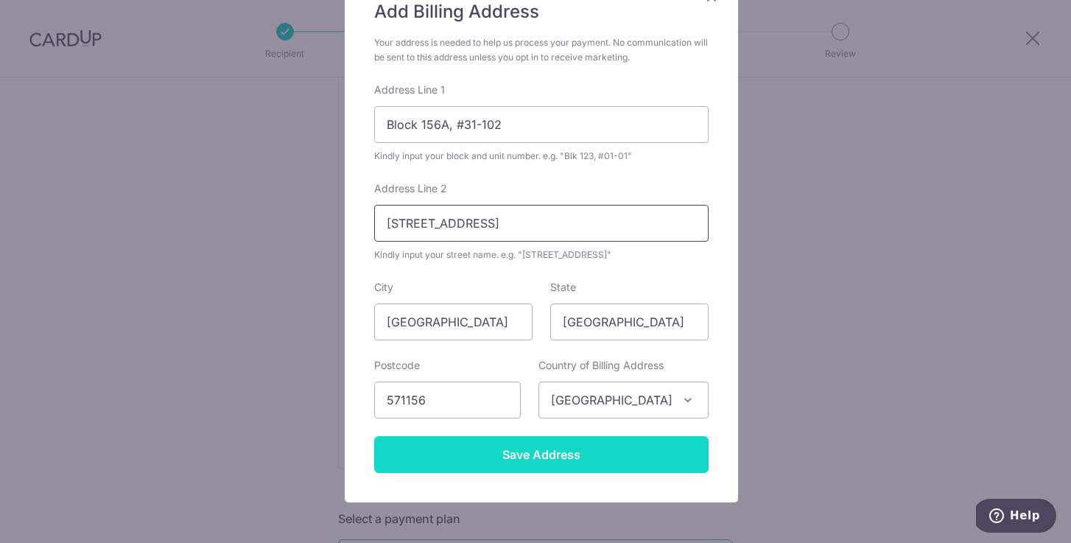
type input "Bishan Street 11"
click at [515, 451] on input "Save Address" at bounding box center [541, 454] width 334 height 37
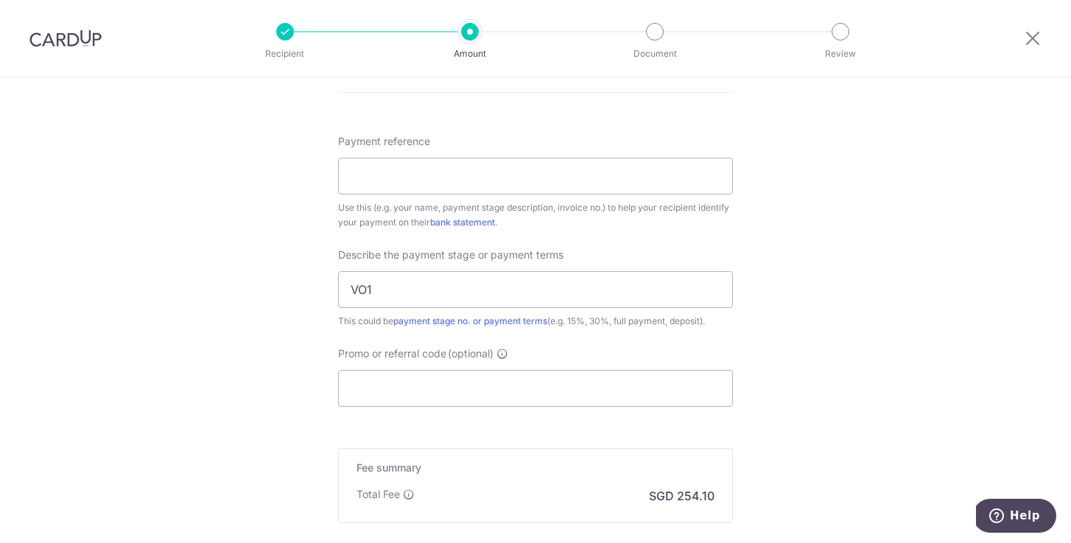
scroll to position [1222, 0]
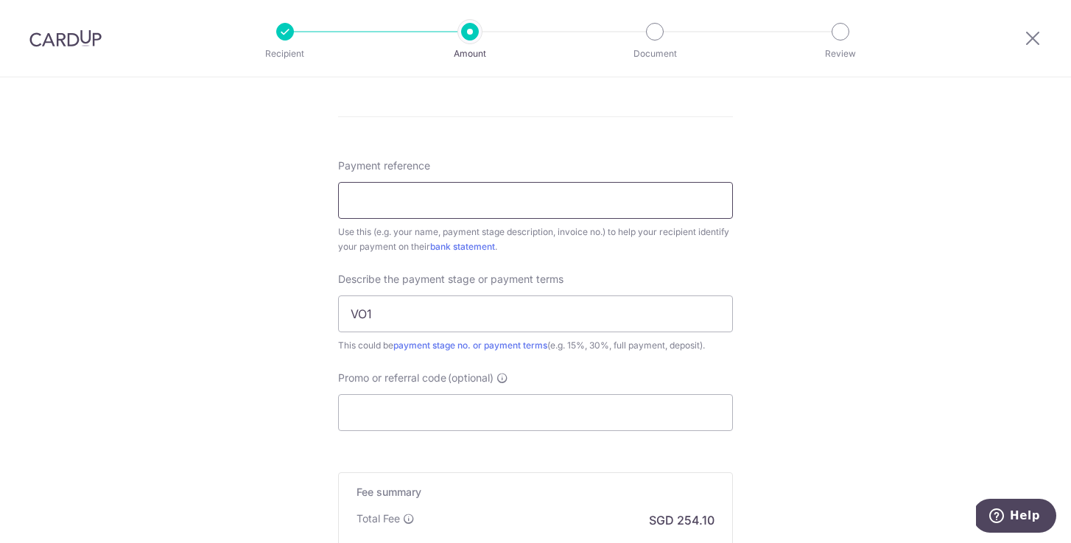
click at [622, 197] on input "Payment reference" at bounding box center [535, 200] width 395 height 37
type input "[PERSON_NAME] VO1"
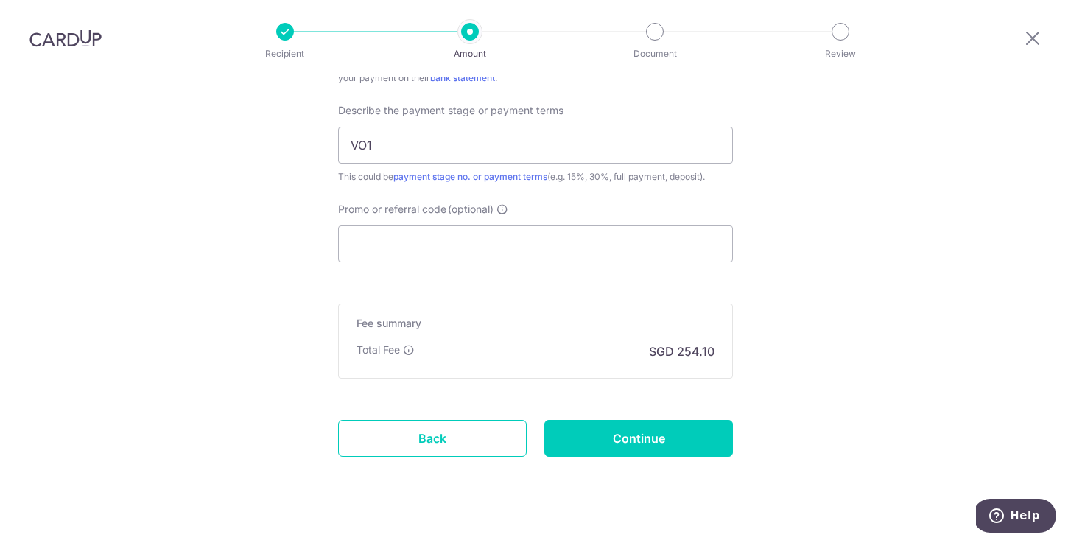
scroll to position [1415, 0]
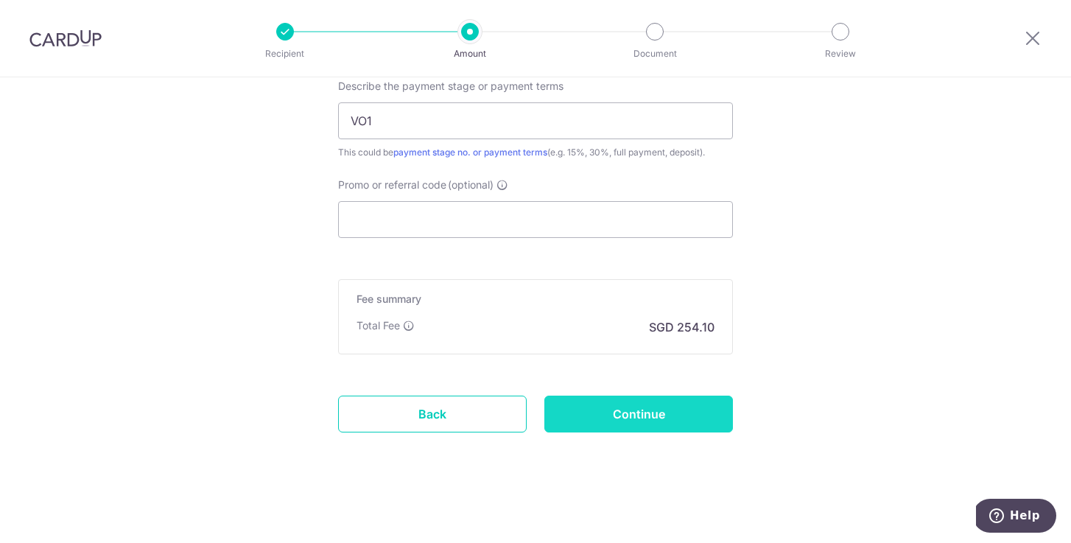
click at [700, 404] on input "Continue" at bounding box center [638, 413] width 189 height 37
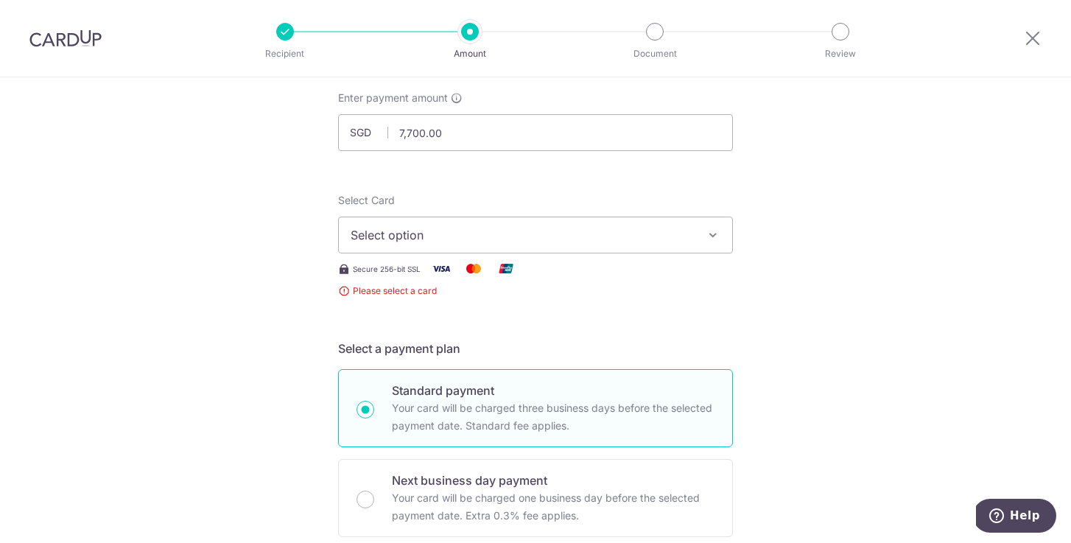
scroll to position [31, 0]
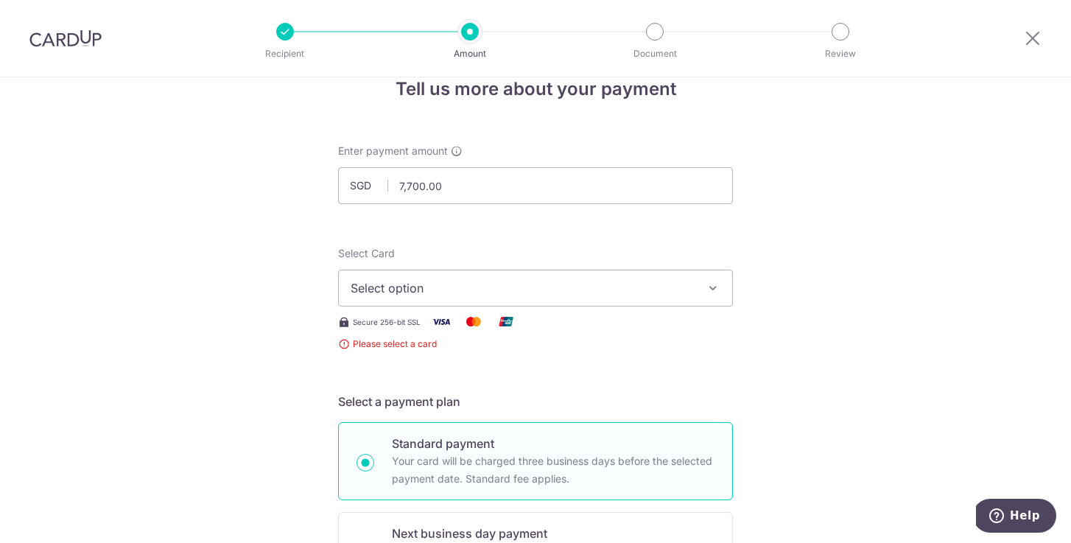
click at [629, 284] on span "Select option" at bounding box center [521, 288] width 343 height 18
click at [613, 331] on span "Add credit card" at bounding box center [548, 329] width 343 height 15
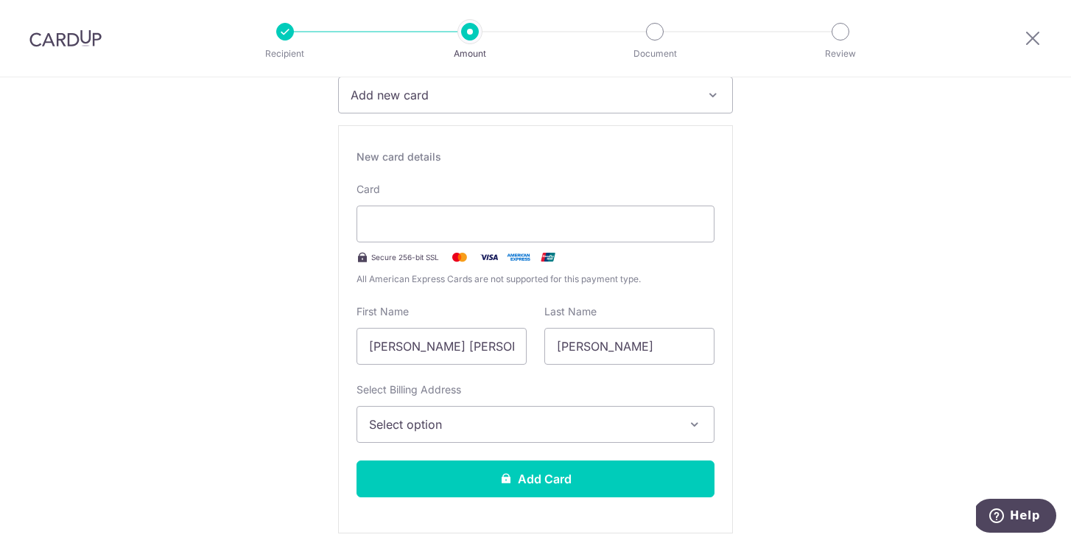
scroll to position [248, 0]
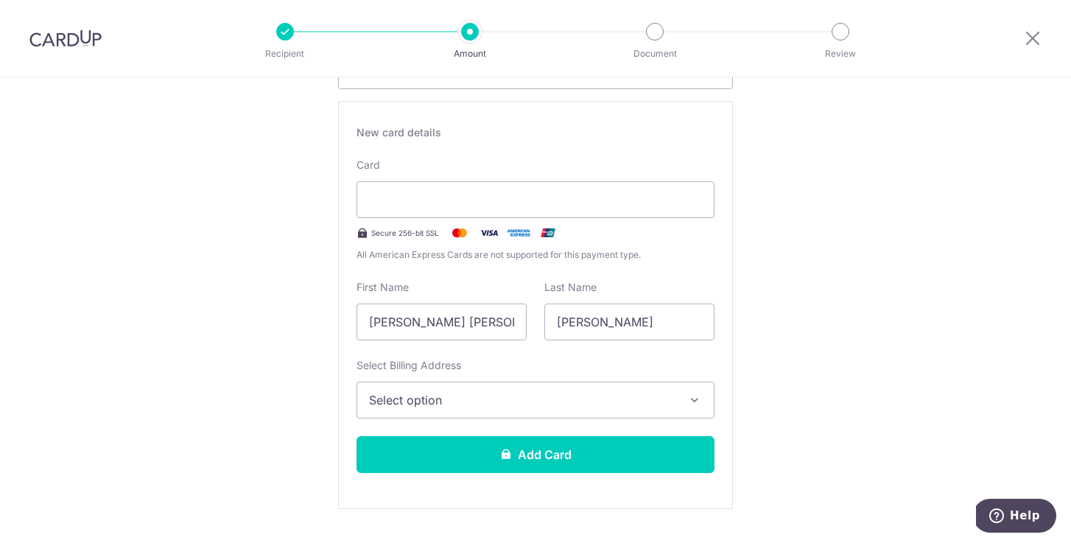
drag, startPoint x: 409, startPoint y: 320, endPoint x: 307, endPoint y: 328, distance: 101.9
type input "Amanda"
click at [429, 404] on span "Select option" at bounding box center [522, 400] width 306 height 18
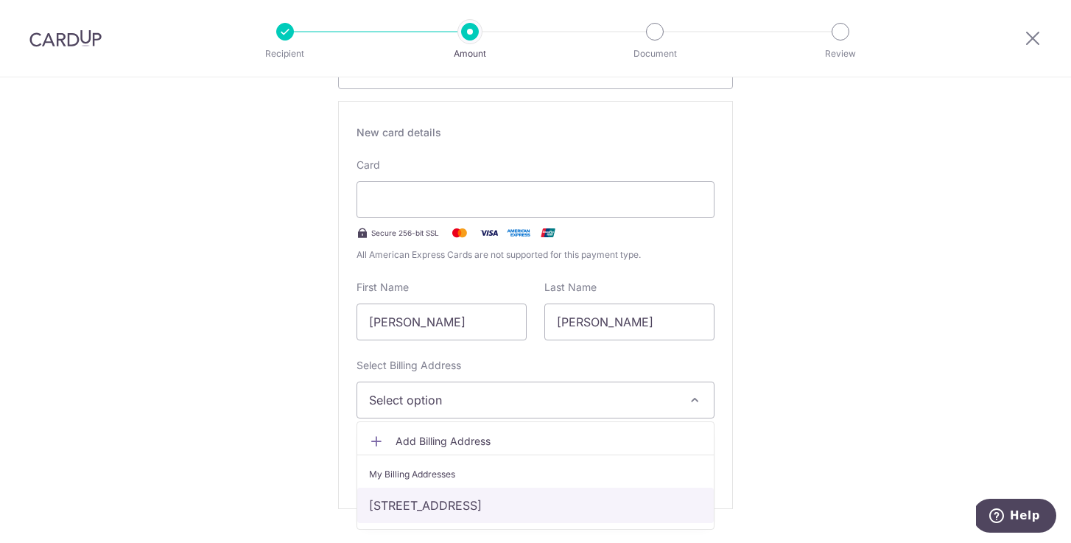
click at [439, 506] on link "Block 156A, #31-102, Bishan Street 11, Singapore, Singapore, Singapore-571156" at bounding box center [535, 504] width 356 height 35
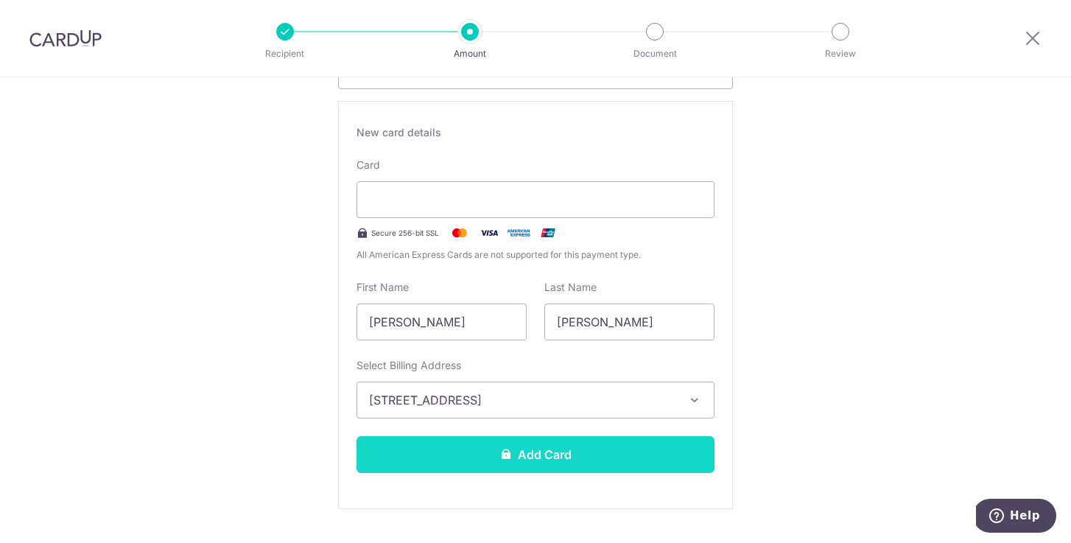
click at [533, 448] on button "Add Card" at bounding box center [535, 454] width 358 height 37
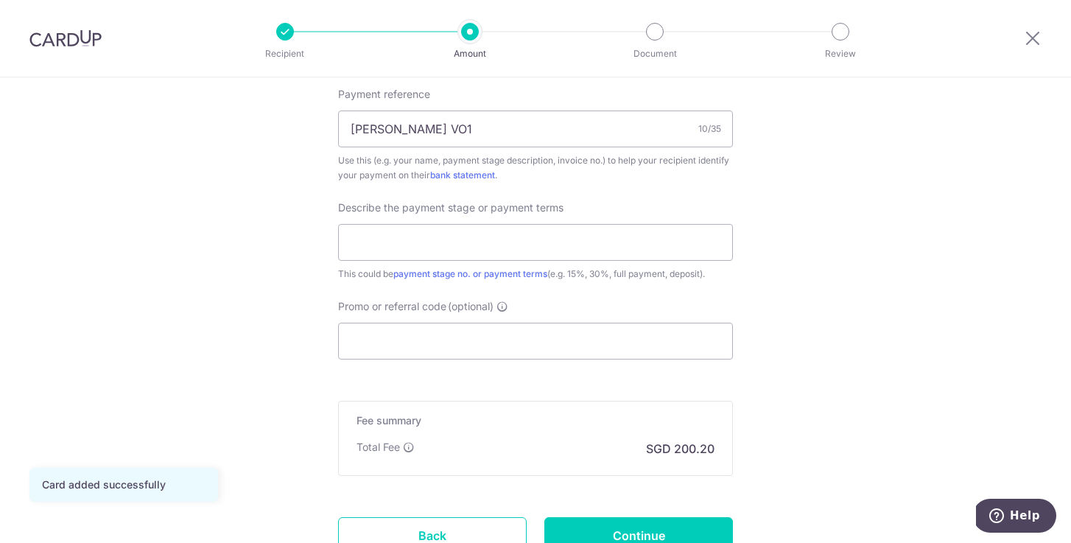
scroll to position [927, 0]
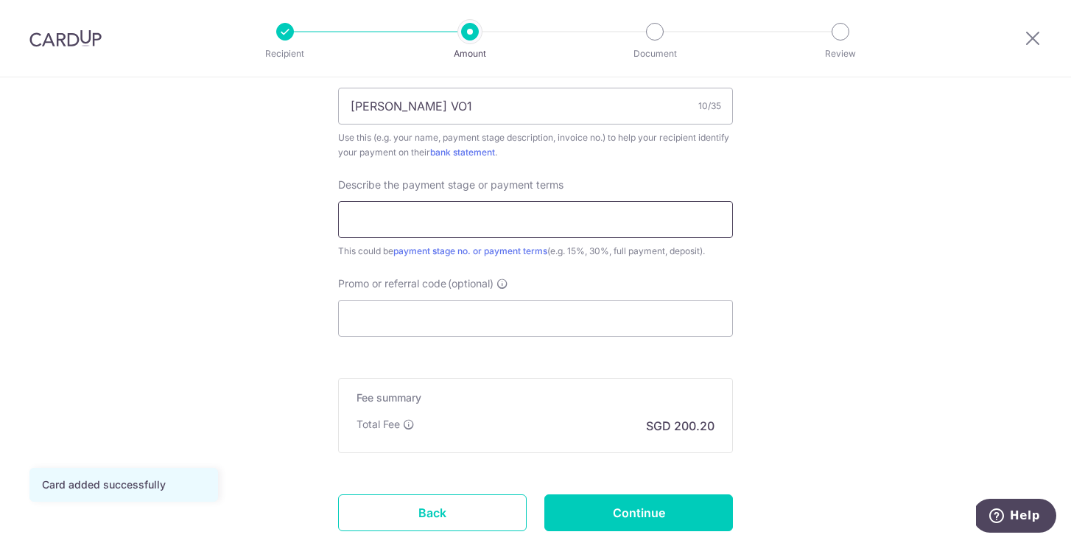
click at [533, 211] on input "text" at bounding box center [535, 219] width 395 height 37
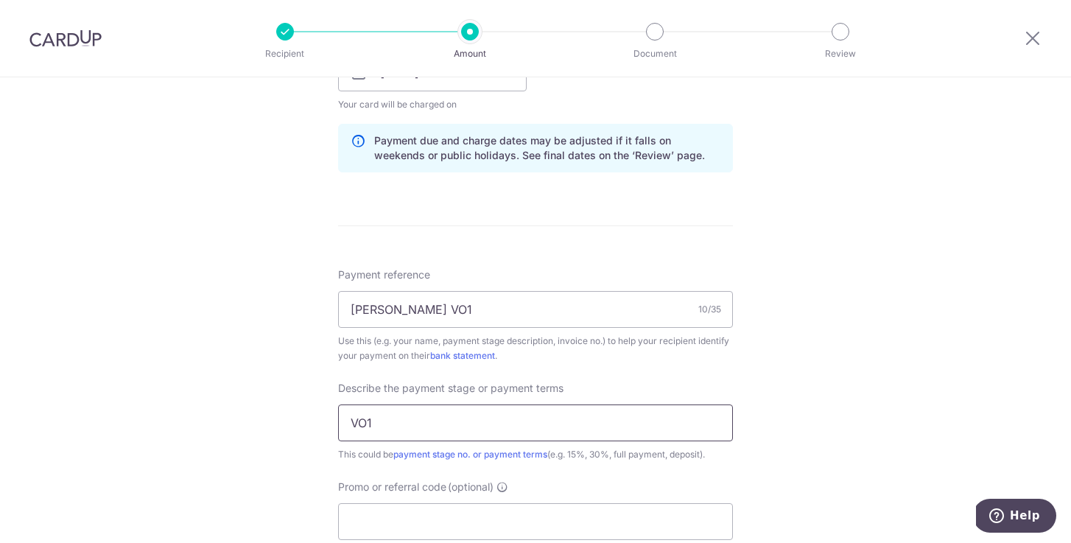
scroll to position [1026, 0]
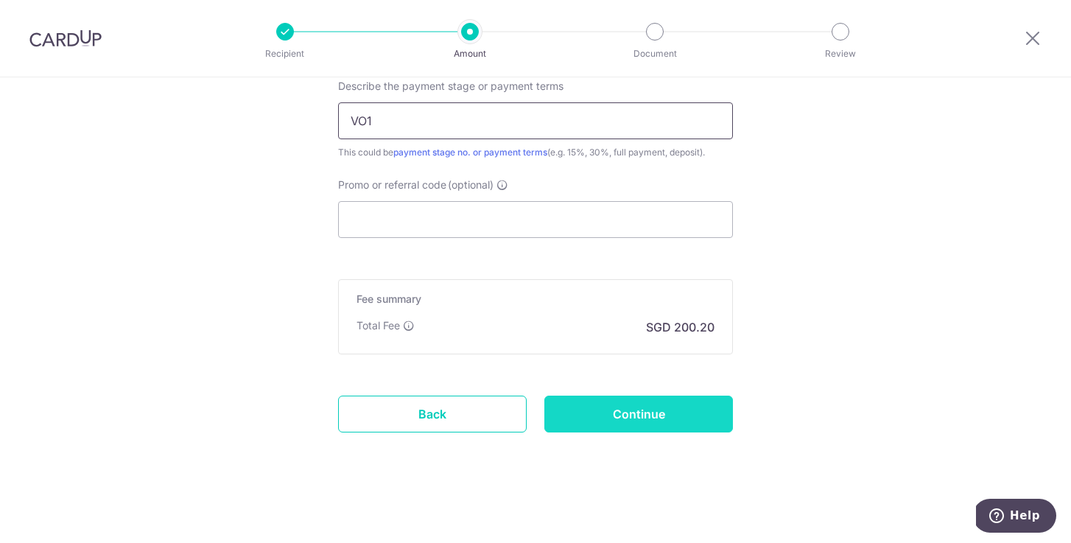
type input "VO1"
click at [658, 417] on input "Continue" at bounding box center [638, 413] width 189 height 37
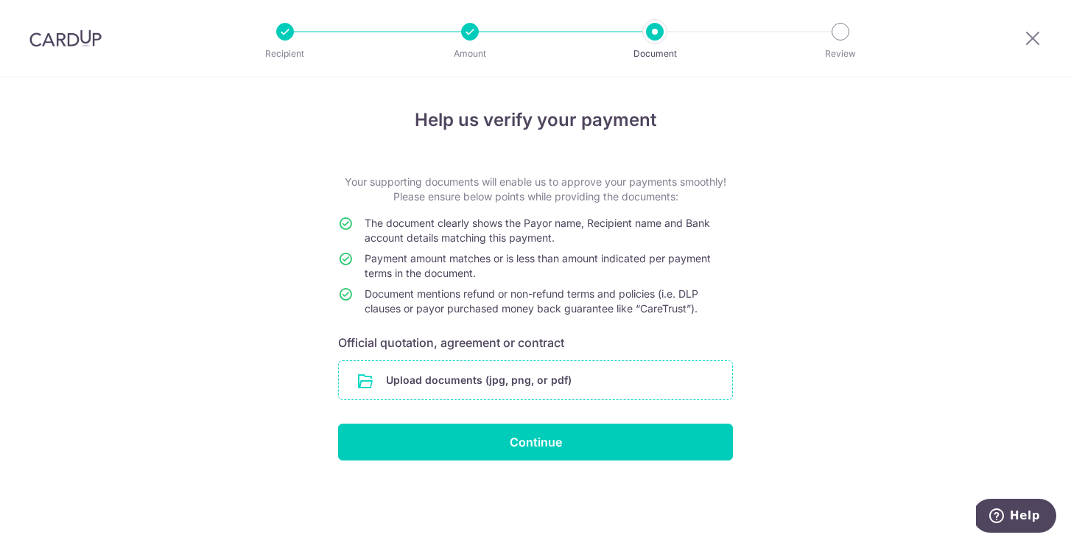
click at [624, 381] on input "file" at bounding box center [535, 380] width 393 height 38
click at [538, 378] on input "file" at bounding box center [535, 380] width 393 height 38
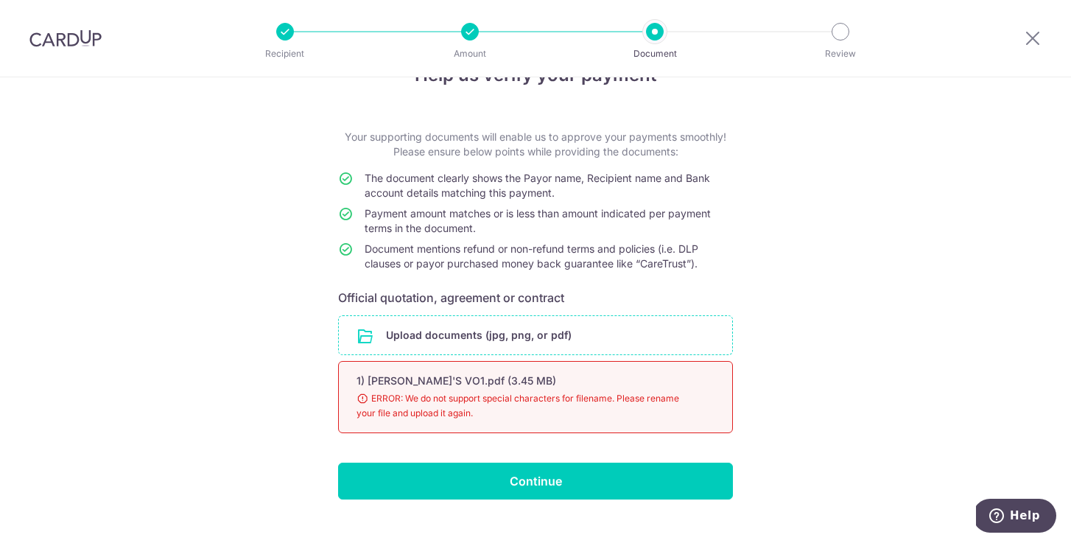
scroll to position [47, 0]
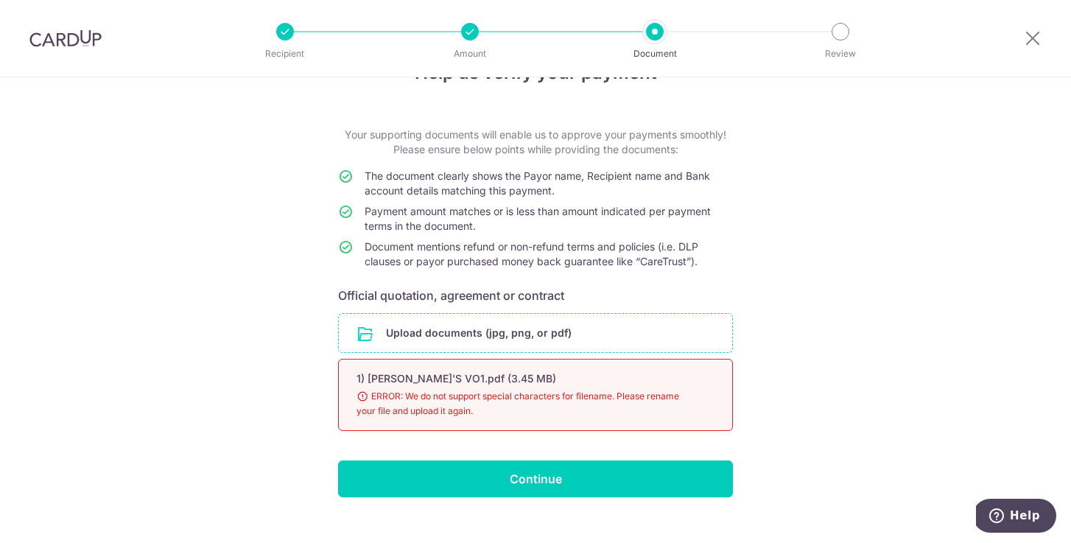
click at [576, 335] on input "file" at bounding box center [535, 333] width 393 height 38
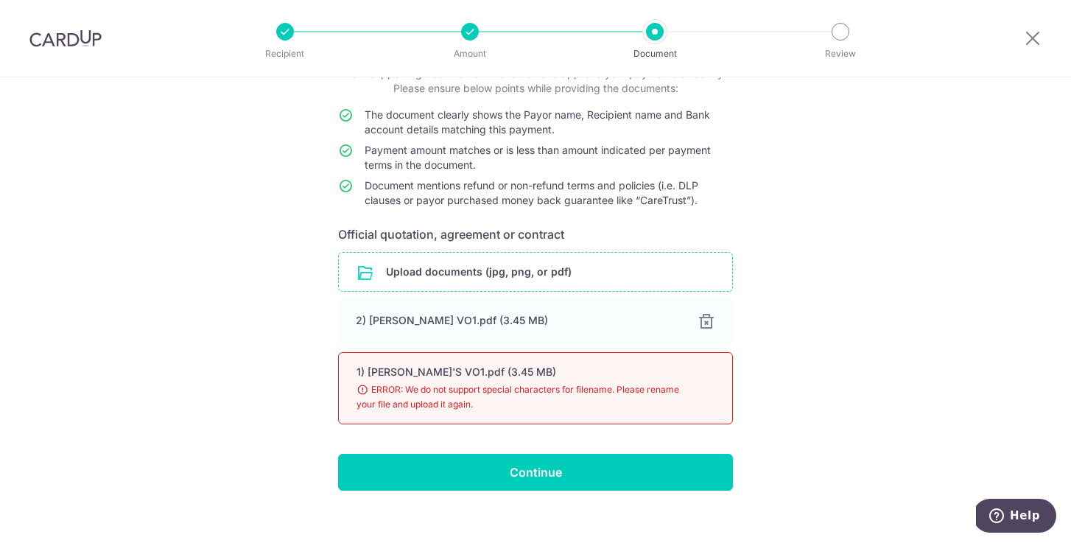
scroll to position [125, 0]
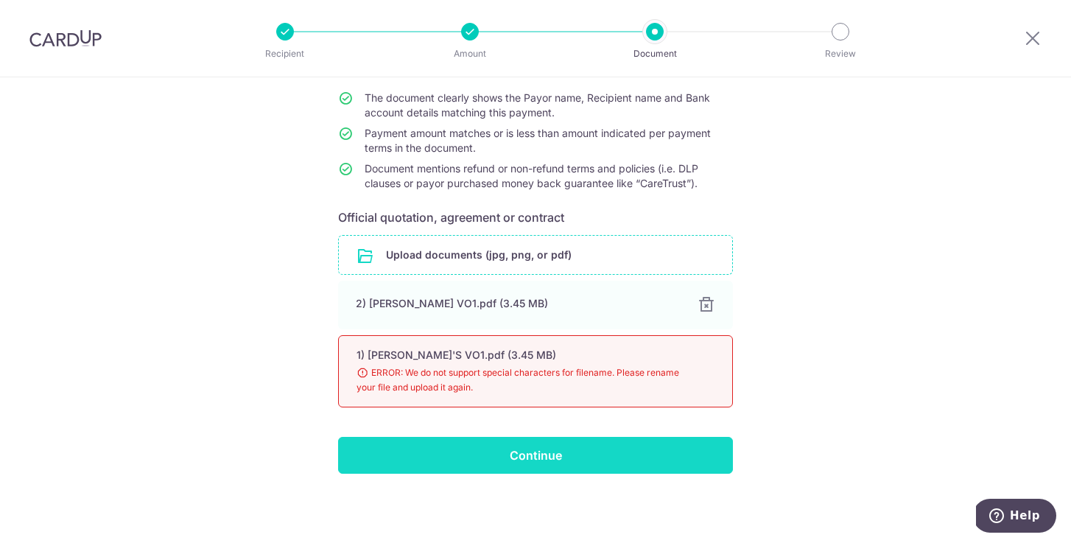
click at [627, 453] on input "Continue" at bounding box center [535, 455] width 395 height 37
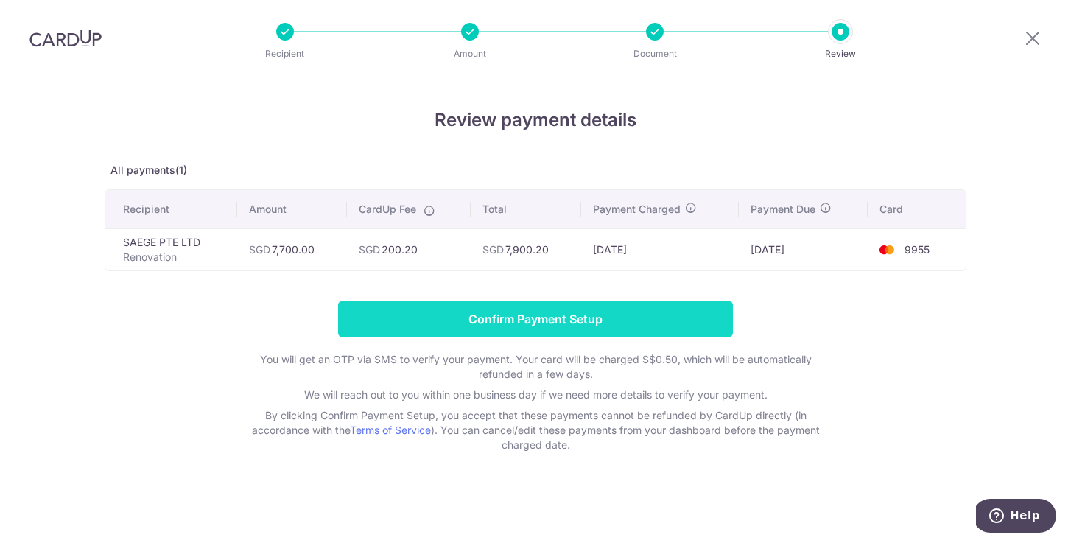
click at [629, 323] on input "Confirm Payment Setup" at bounding box center [535, 318] width 395 height 37
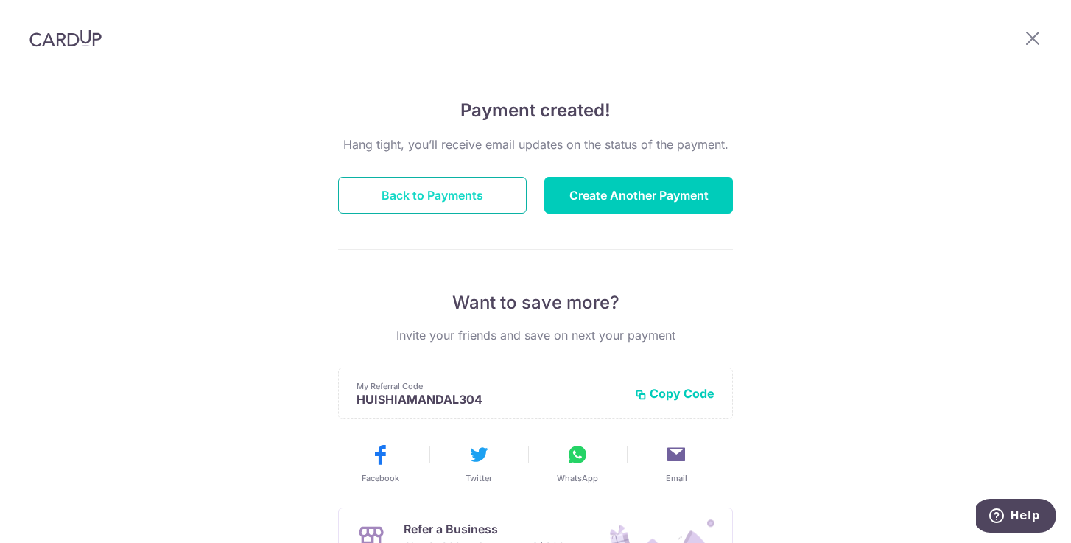
scroll to position [200, 0]
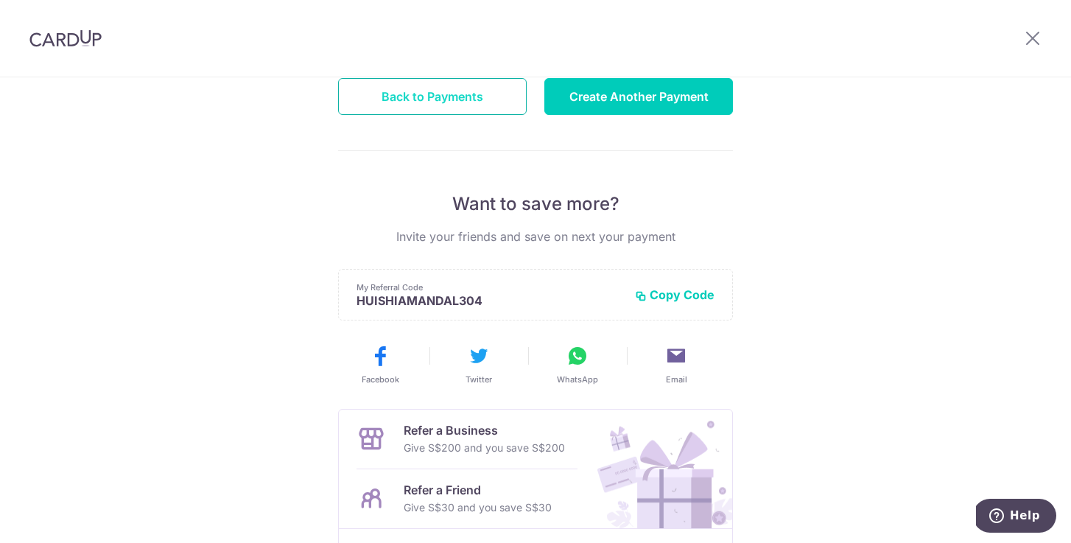
click at [427, 96] on button "Back to Payments" at bounding box center [432, 96] width 189 height 37
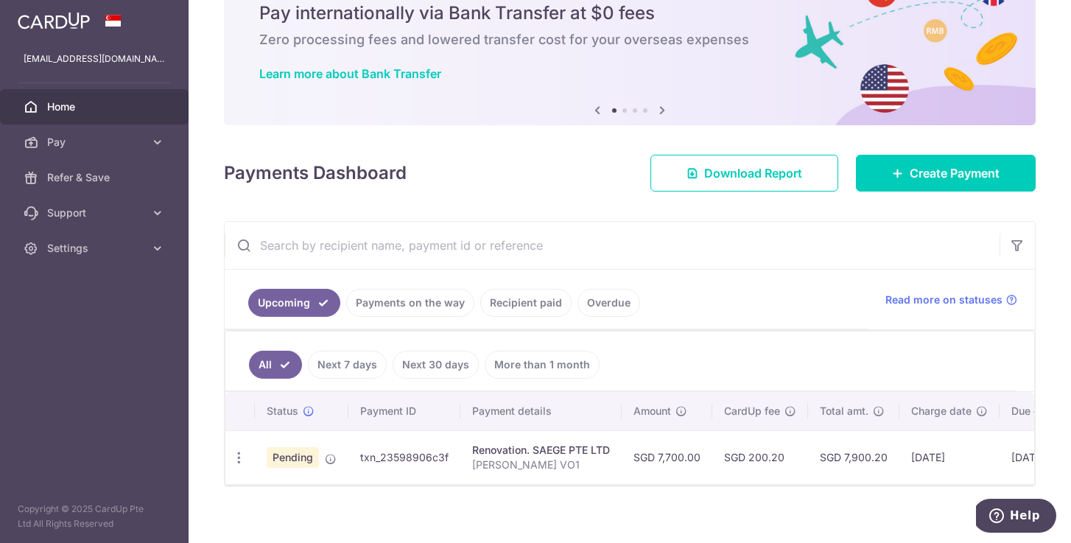
scroll to position [85, 0]
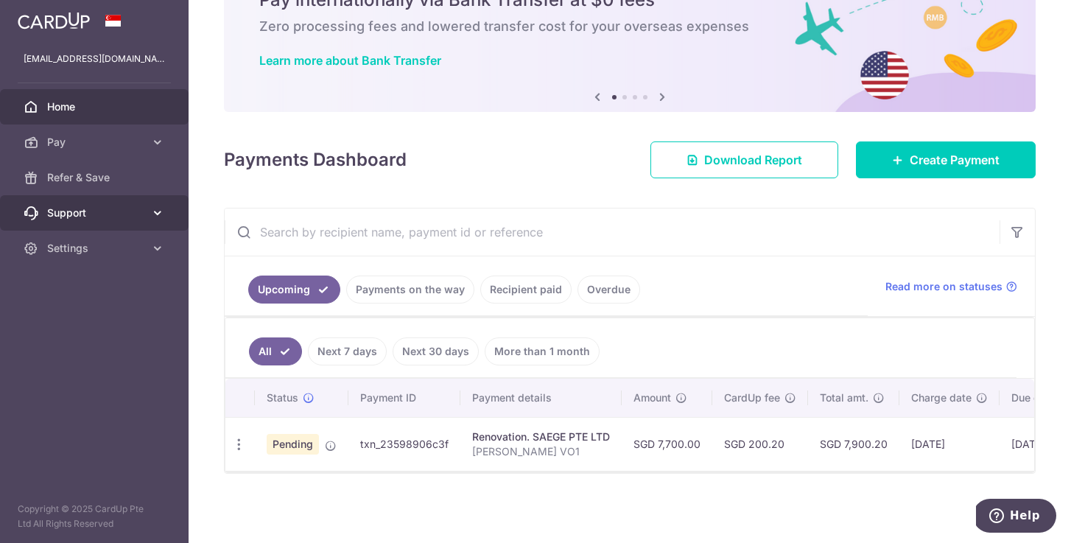
click at [130, 214] on span "Support" at bounding box center [95, 212] width 97 height 15
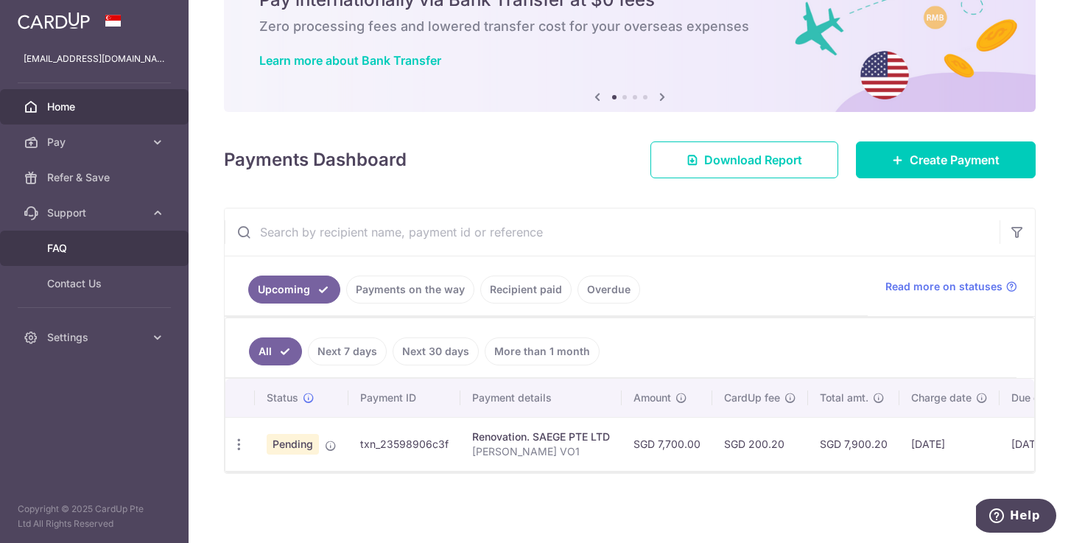
click at [110, 245] on span "FAQ" at bounding box center [95, 248] width 97 height 15
